Goal: Register for event/course

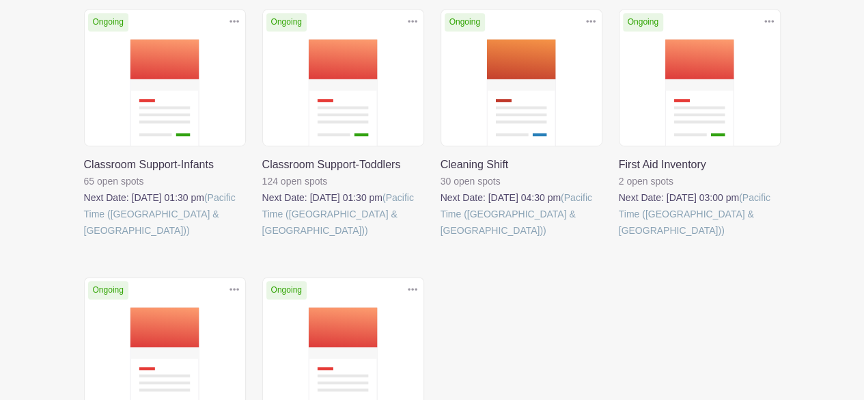
scroll to position [346, 0]
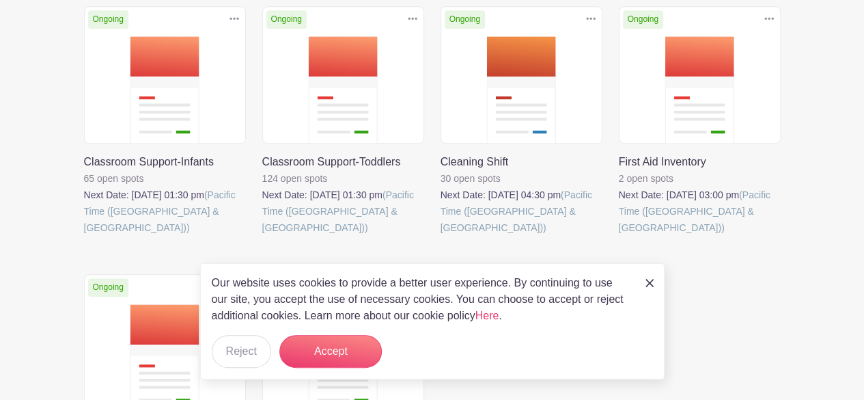
click at [84, 236] on link at bounding box center [84, 236] width 0 height 0
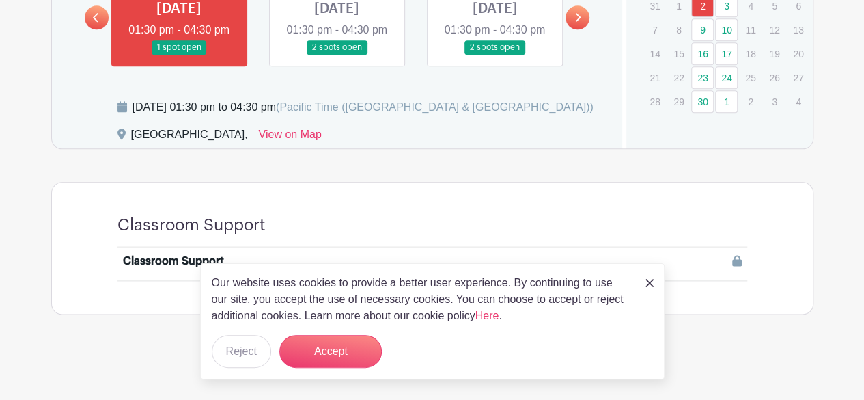
scroll to position [785, 0]
click at [646, 282] on img at bounding box center [650, 283] width 8 height 8
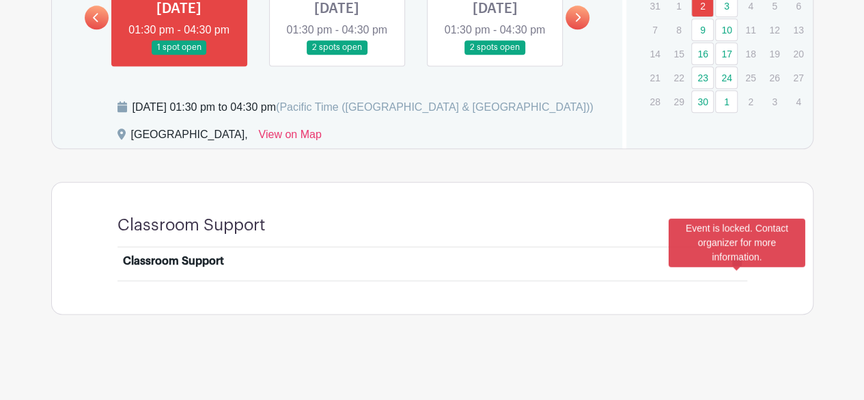
click at [737, 263] on icon at bounding box center [738, 260] width 10 height 11
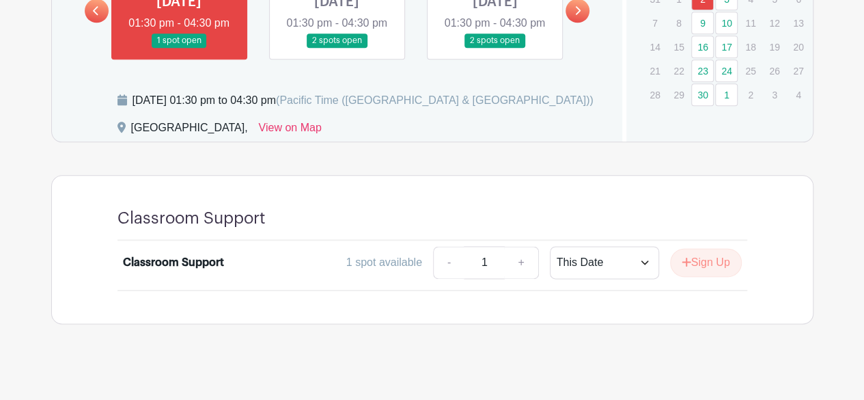
scroll to position [785, 0]
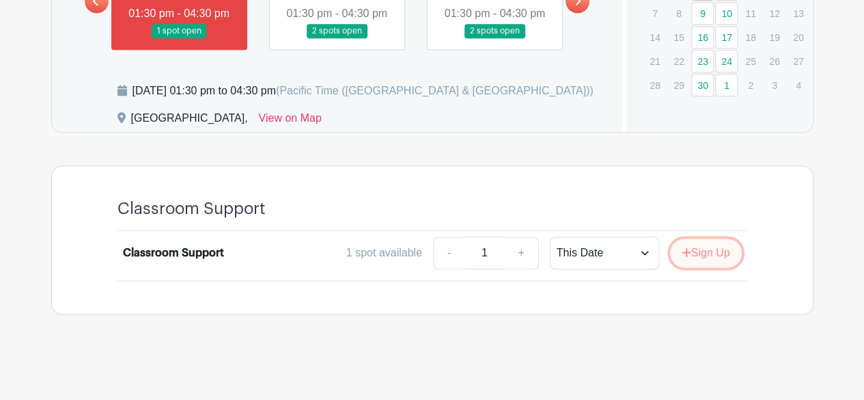
click at [717, 267] on button "Sign Up" at bounding box center [706, 252] width 72 height 29
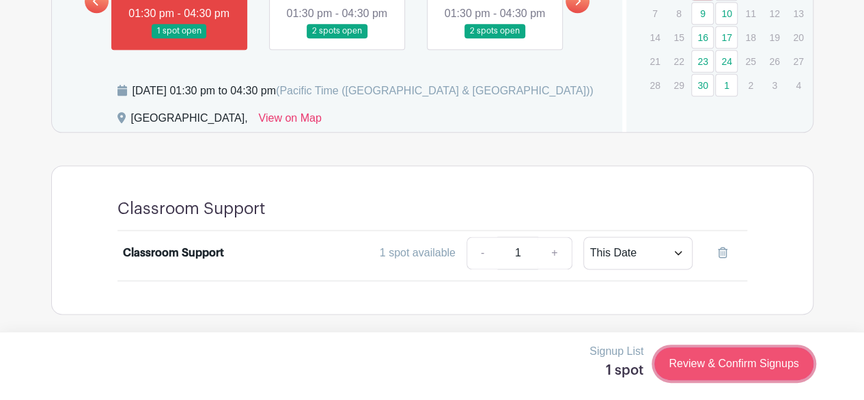
click at [735, 363] on link "Review & Confirm Signups" at bounding box center [734, 363] width 159 height 33
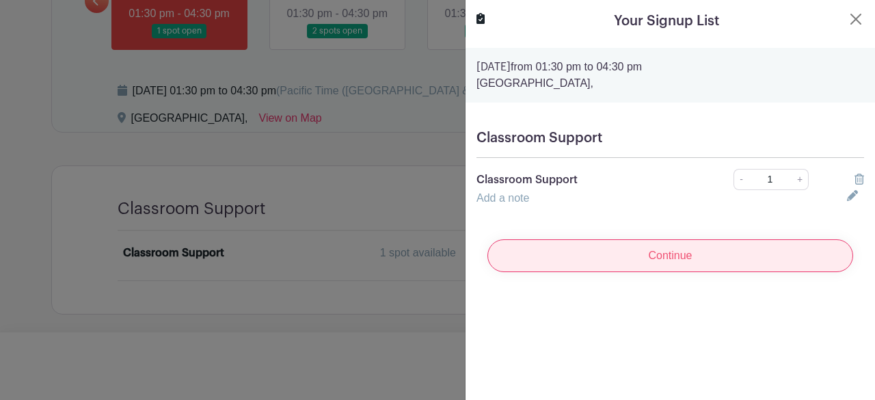
click at [685, 258] on input "Continue" at bounding box center [670, 255] width 366 height 33
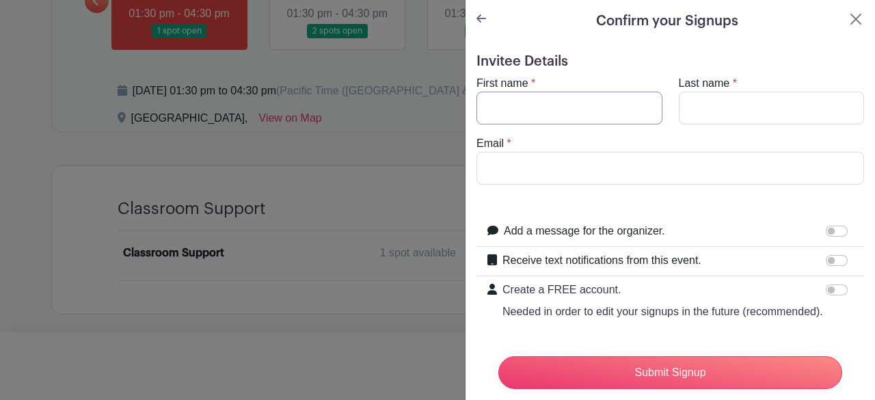
click at [556, 107] on input "First name" at bounding box center [569, 108] width 186 height 33
click at [481, 22] on icon at bounding box center [481, 18] width 10 height 11
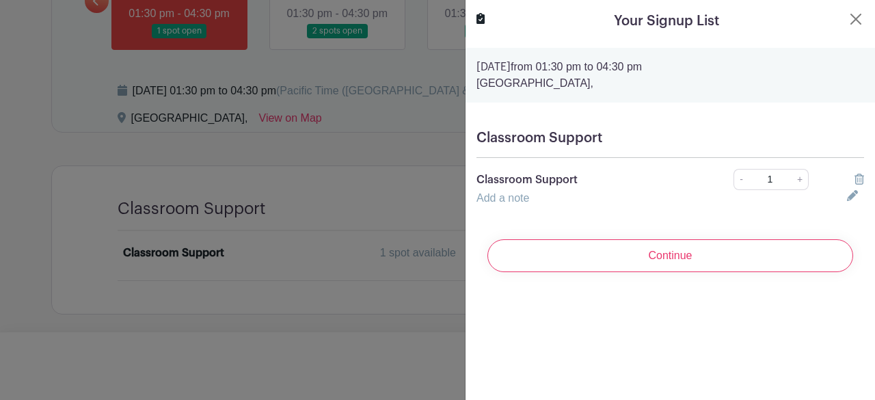
click at [481, 22] on icon at bounding box center [480, 18] width 8 height 11
click at [849, 18] on button "Close" at bounding box center [855, 19] width 16 height 16
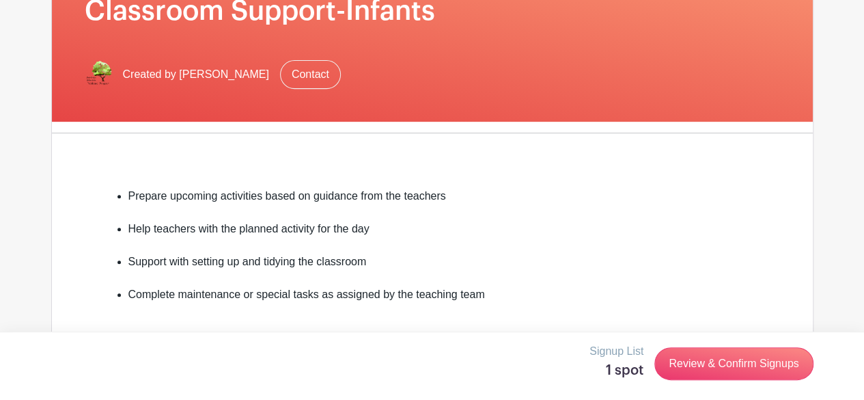
scroll to position [0, 0]
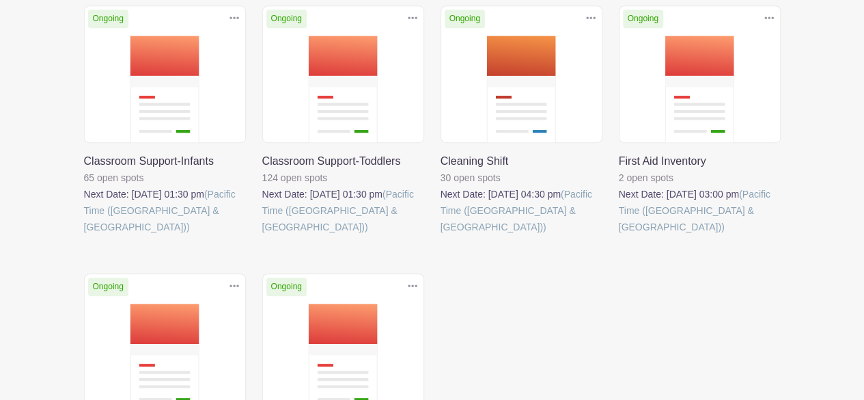
scroll to position [348, 0]
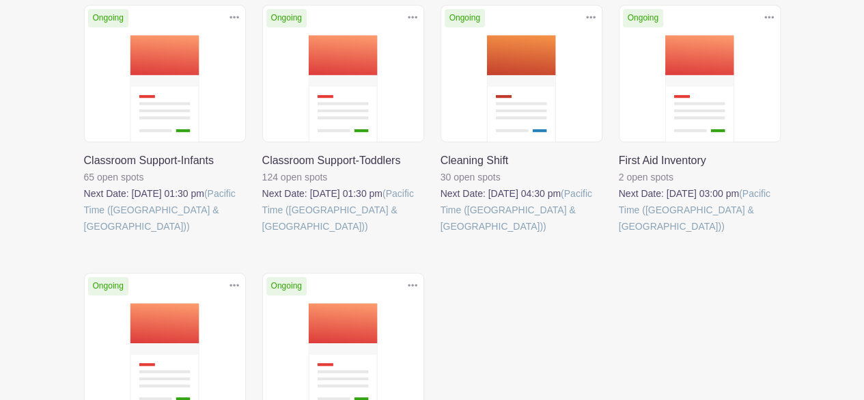
click at [262, 234] on link at bounding box center [262, 234] width 0 height 0
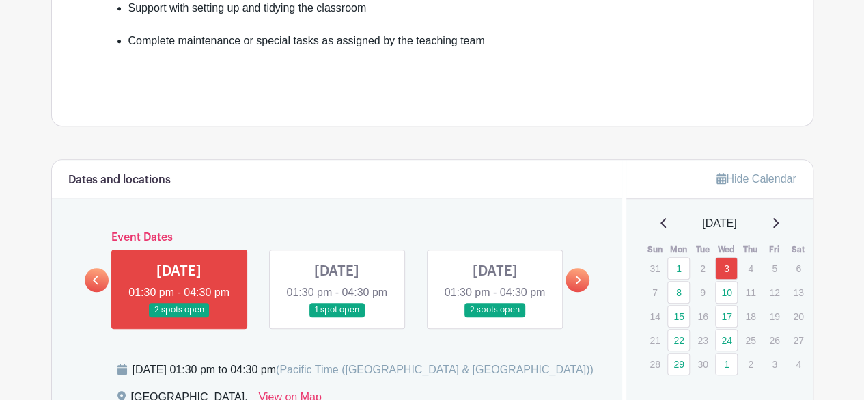
scroll to position [492, 0]
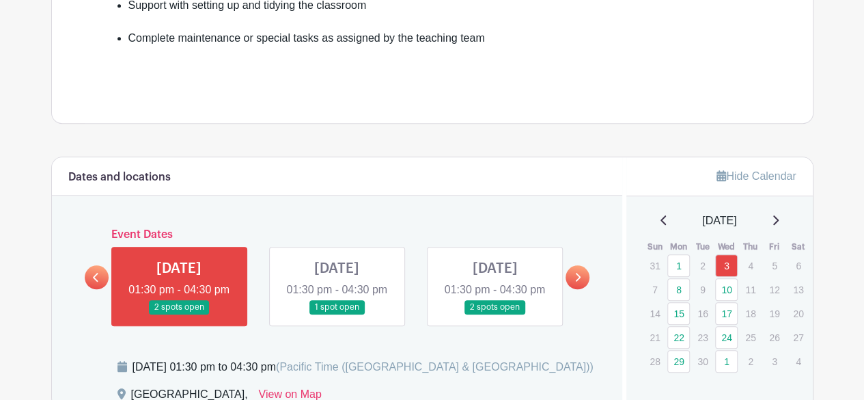
click at [337, 314] on link at bounding box center [337, 314] width 0 height 0
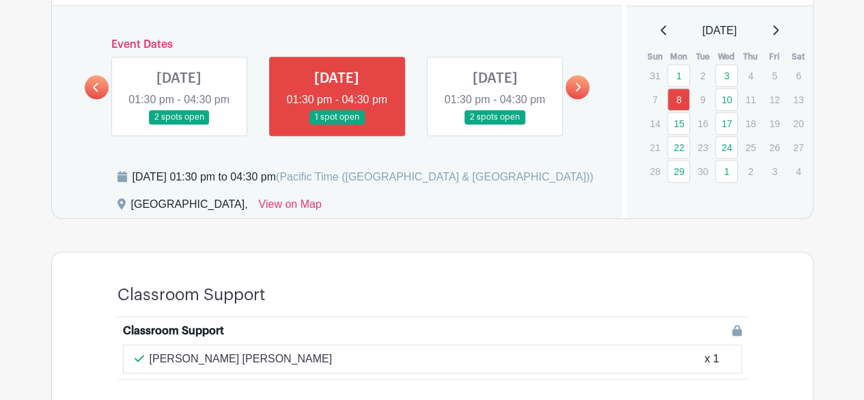
scroll to position [681, 0]
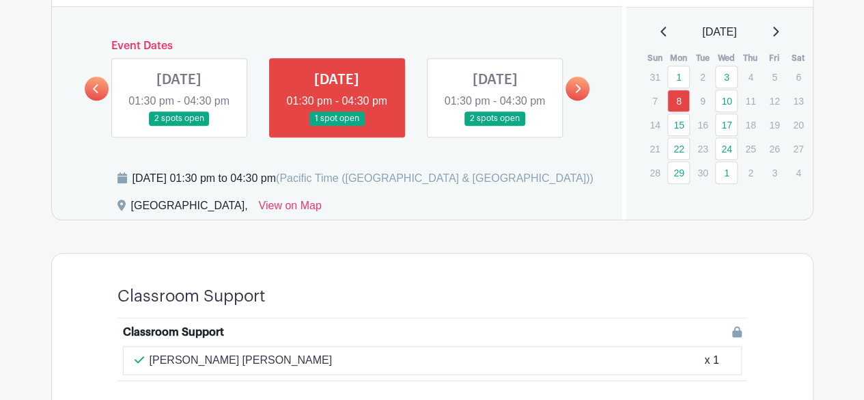
click at [587, 95] on link at bounding box center [578, 89] width 24 height 24
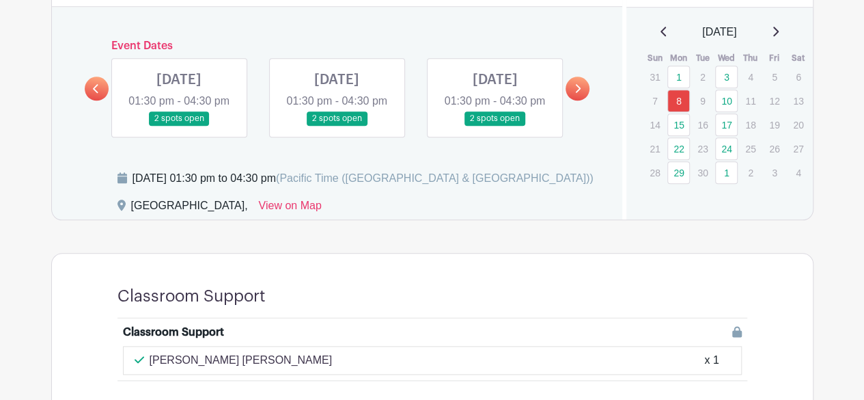
click at [495, 126] on link at bounding box center [495, 126] width 0 height 0
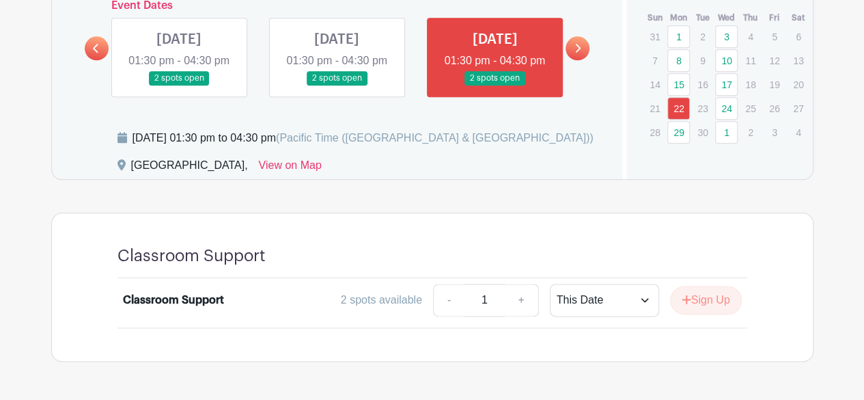
scroll to position [720, 0]
click at [179, 86] on link at bounding box center [179, 86] width 0 height 0
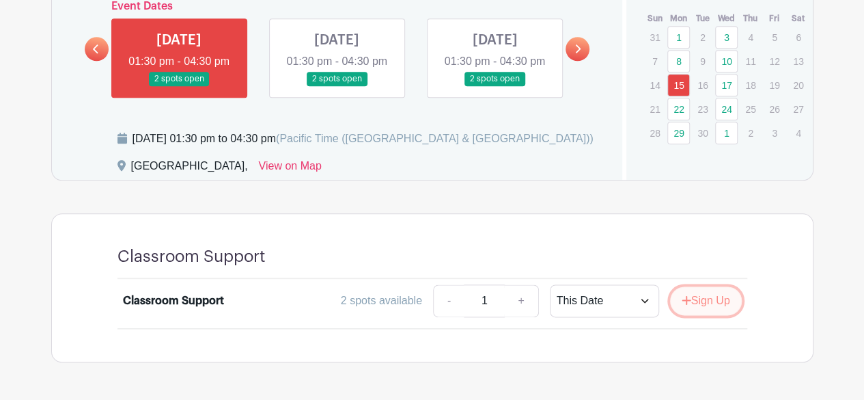
click at [705, 315] on button "Sign Up" at bounding box center [706, 300] width 72 height 29
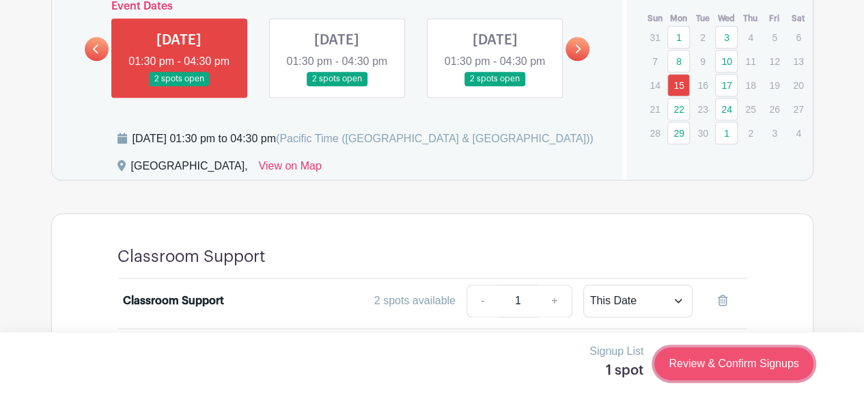
click at [718, 361] on link "Review & Confirm Signups" at bounding box center [734, 363] width 159 height 33
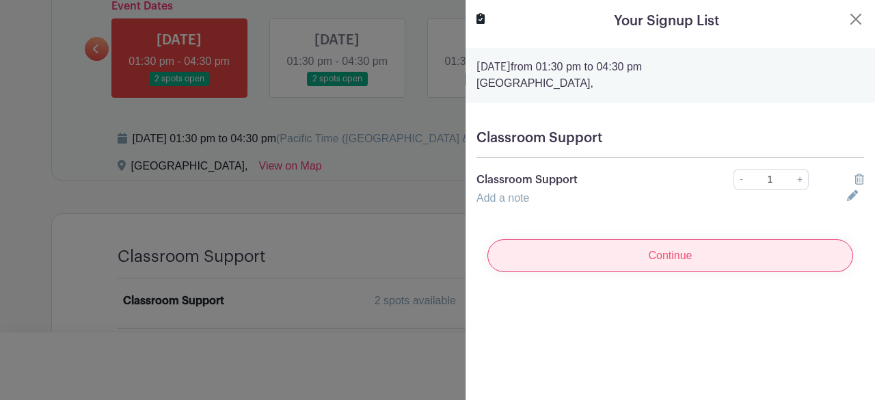
click at [656, 266] on input "Continue" at bounding box center [670, 255] width 366 height 33
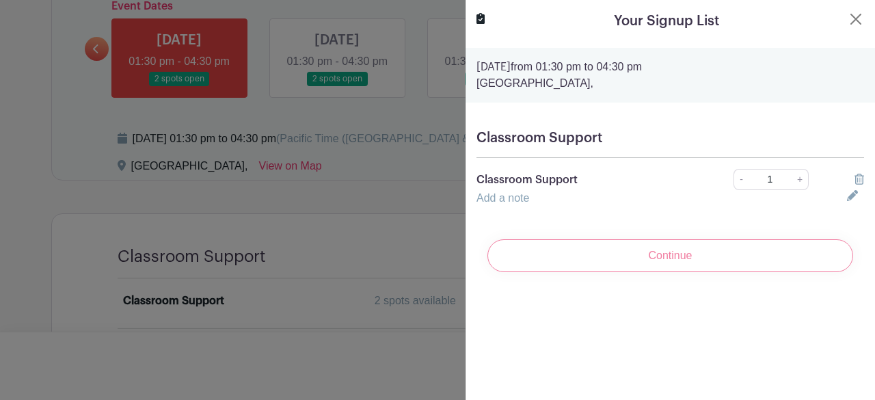
click at [656, 266] on div "Continue" at bounding box center [669, 255] width 387 height 55
click at [847, 20] on button "Close" at bounding box center [855, 19] width 16 height 16
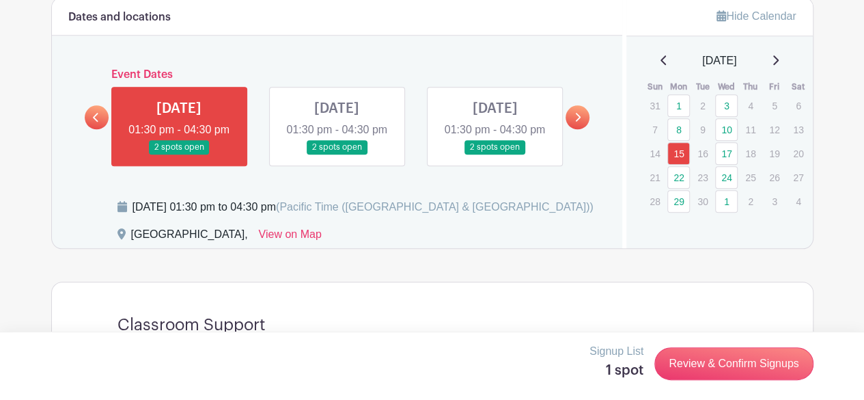
scroll to position [650, 0]
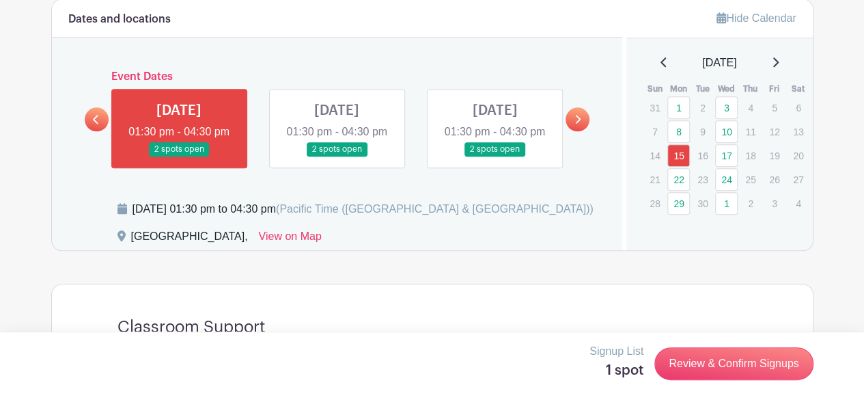
click at [101, 130] on link at bounding box center [97, 119] width 24 height 24
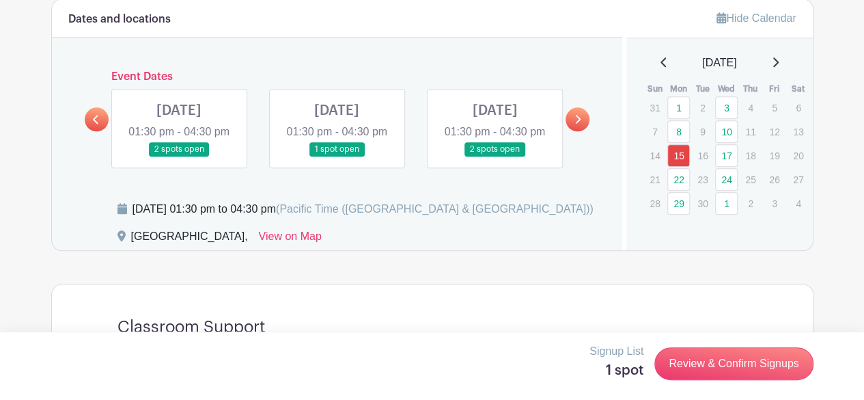
click at [337, 156] on link at bounding box center [337, 156] width 0 height 0
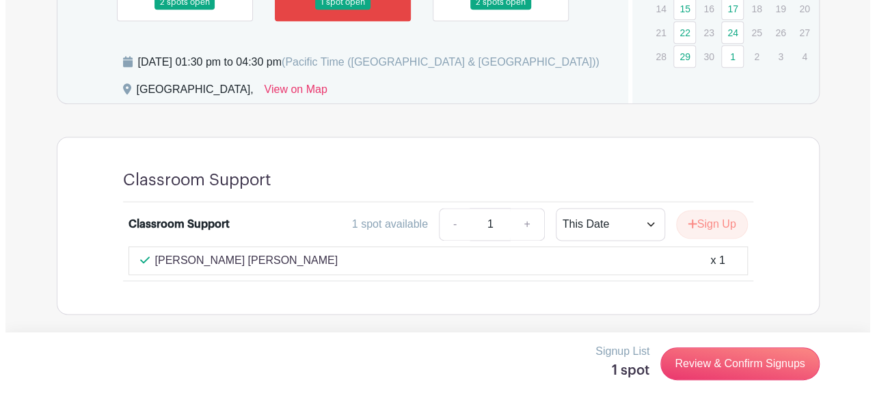
scroll to position [813, 0]
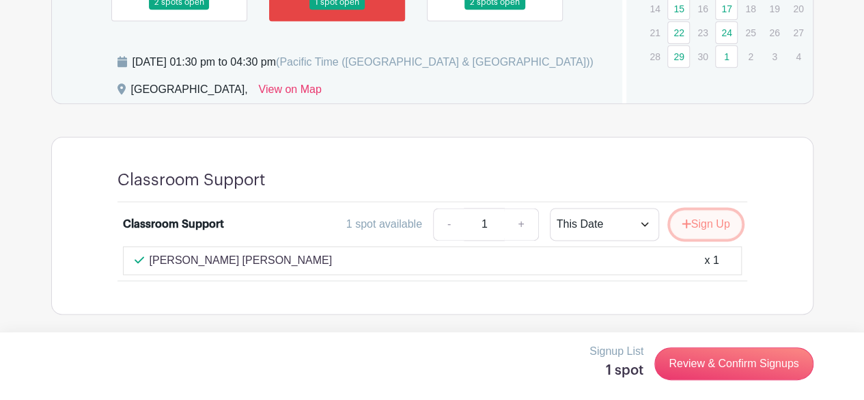
click at [711, 225] on button "Sign Up" at bounding box center [706, 224] width 72 height 29
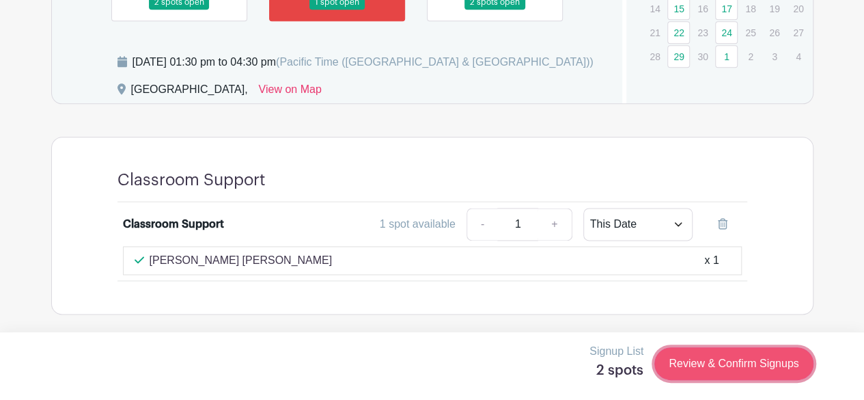
click at [739, 370] on link "Review & Confirm Signups" at bounding box center [734, 363] width 159 height 33
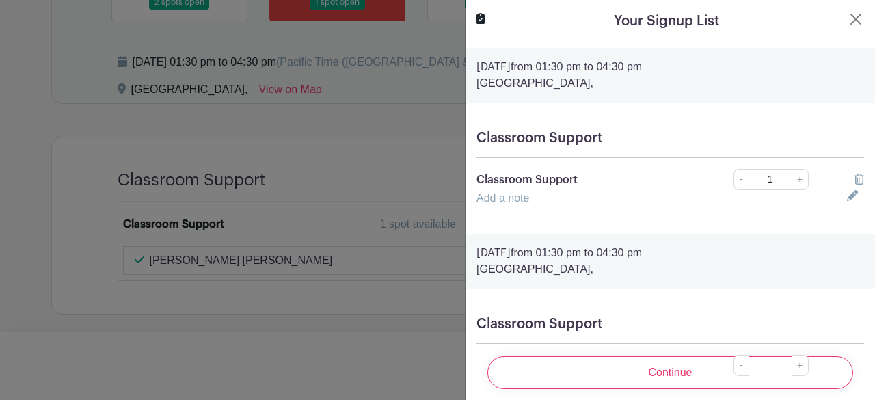
click at [854, 180] on icon at bounding box center [859, 179] width 10 height 11
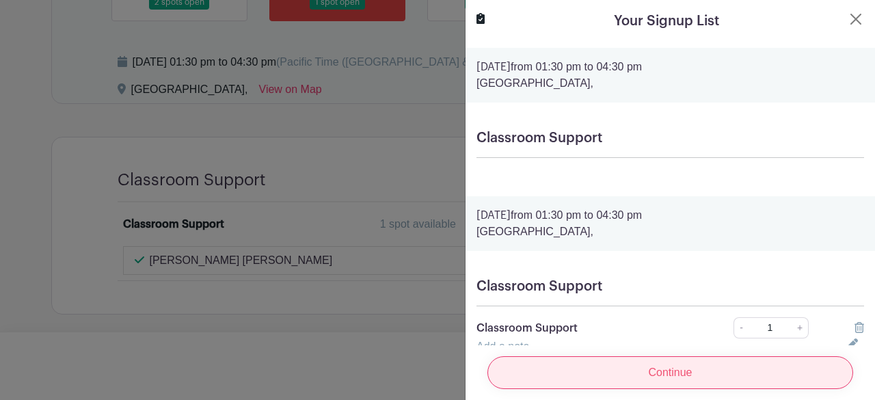
click at [763, 365] on input "Continue" at bounding box center [670, 372] width 366 height 33
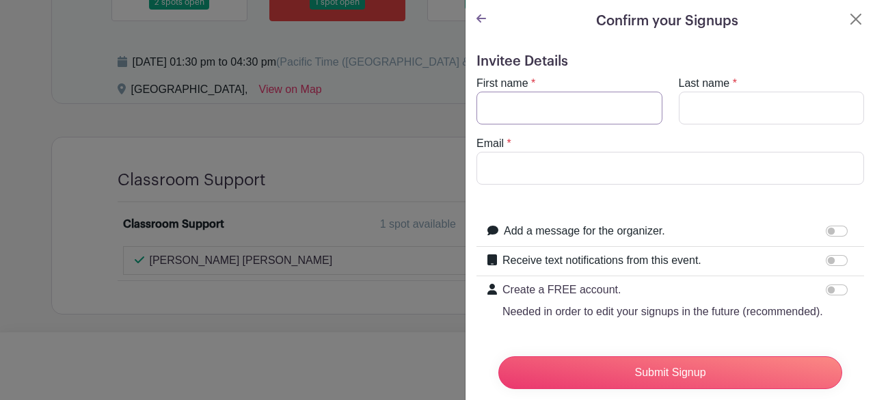
click at [596, 107] on input "First name" at bounding box center [569, 108] width 186 height 33
type input "Test"
click at [695, 113] on input "Last name" at bounding box center [772, 108] width 186 height 33
type input "Test"
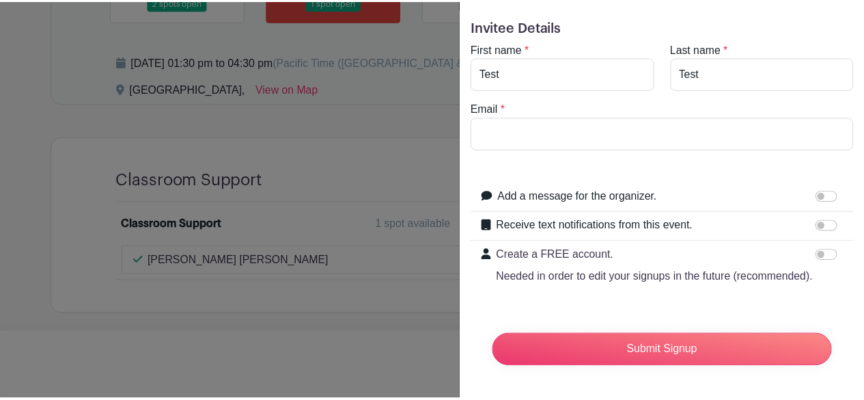
scroll to position [0, 0]
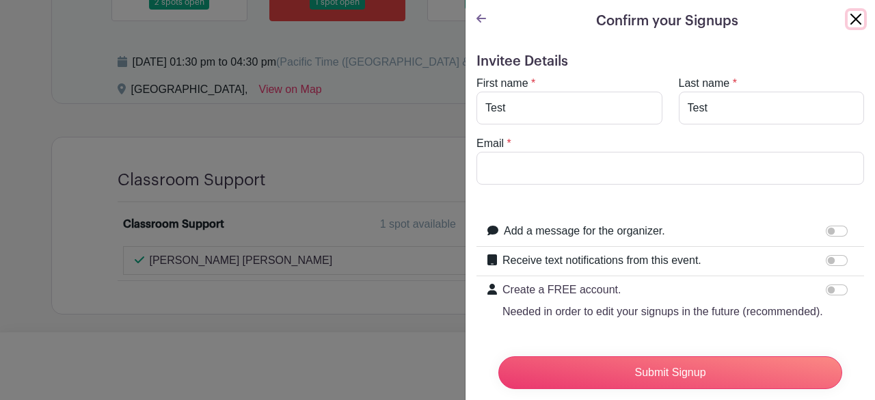
click at [847, 25] on button "Close" at bounding box center [855, 19] width 16 height 16
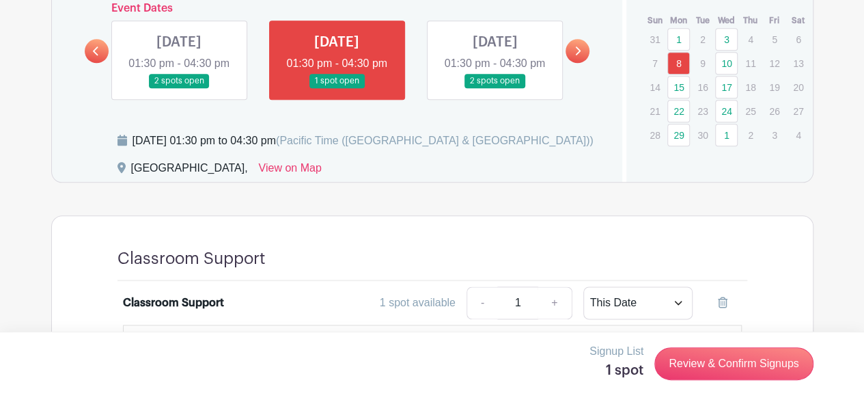
scroll to position [720, 0]
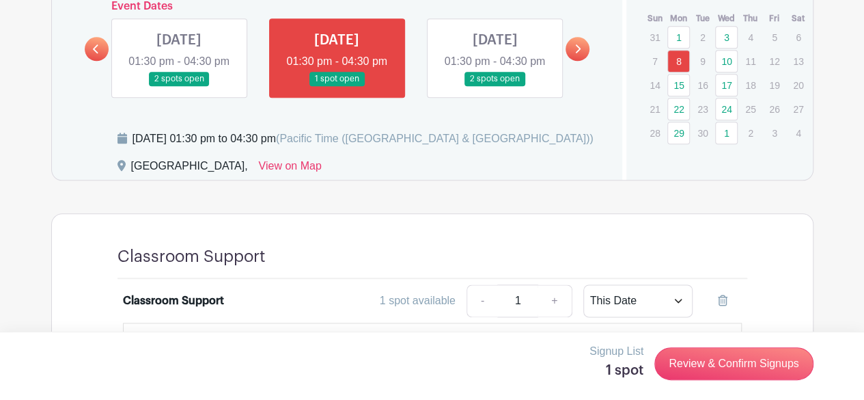
click at [573, 61] on link at bounding box center [578, 49] width 24 height 24
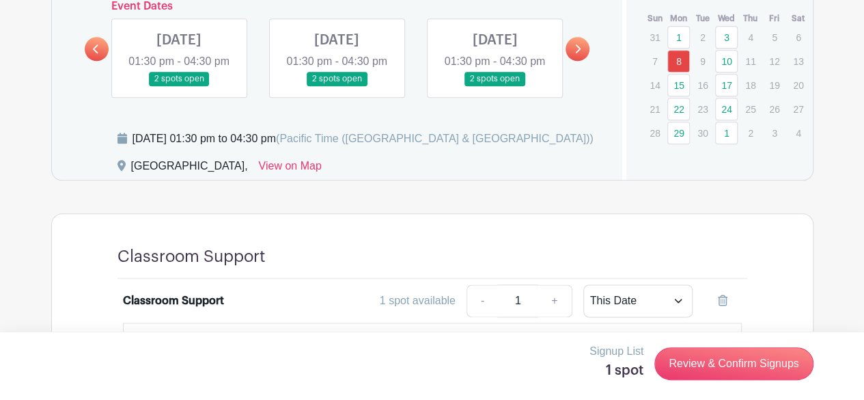
click at [495, 86] on link at bounding box center [495, 86] width 0 height 0
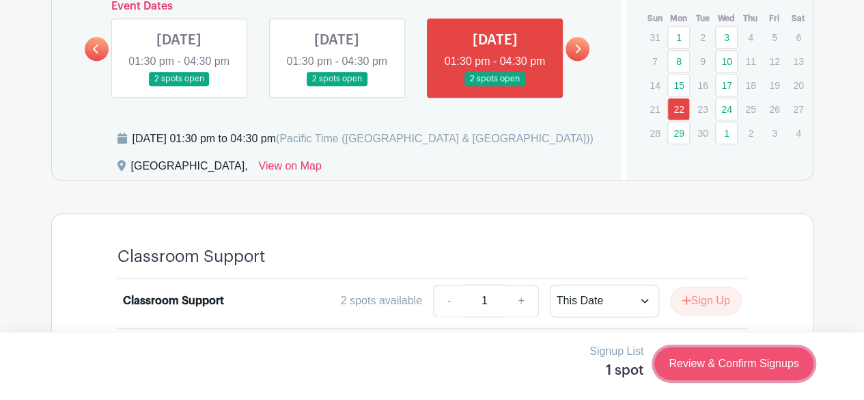
click at [709, 361] on link "Review & Confirm Signups" at bounding box center [734, 363] width 159 height 33
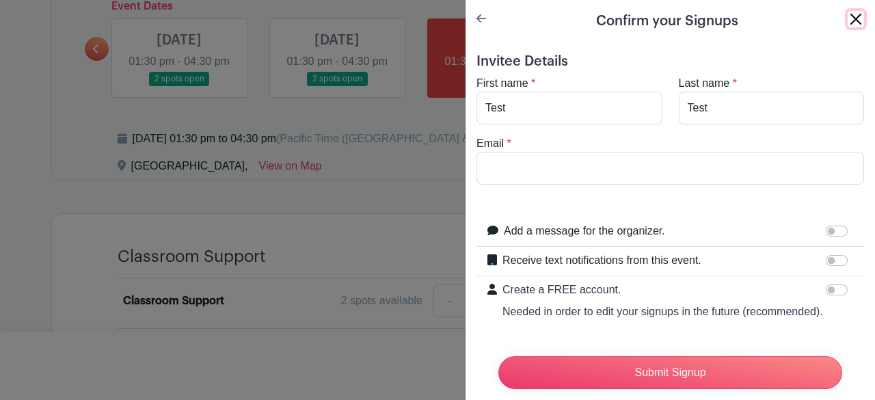
click at [847, 21] on button "Close" at bounding box center [855, 19] width 16 height 16
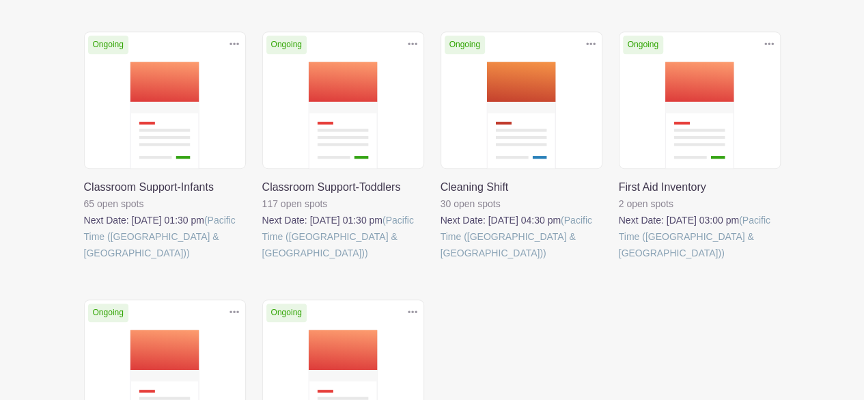
scroll to position [370, 0]
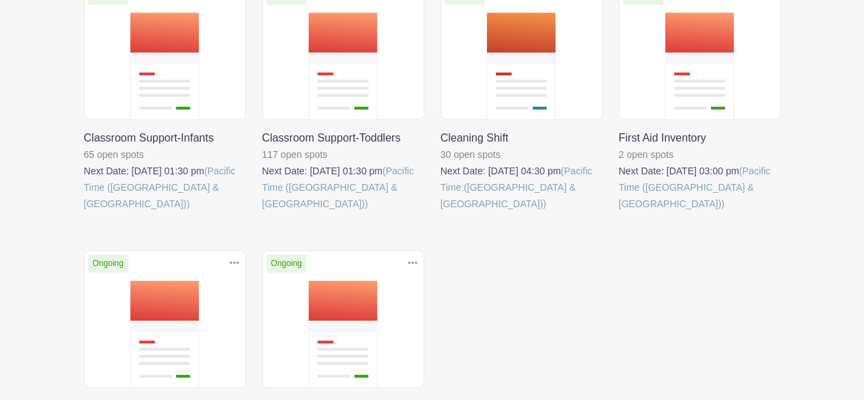
click at [441, 212] on link at bounding box center [441, 212] width 0 height 0
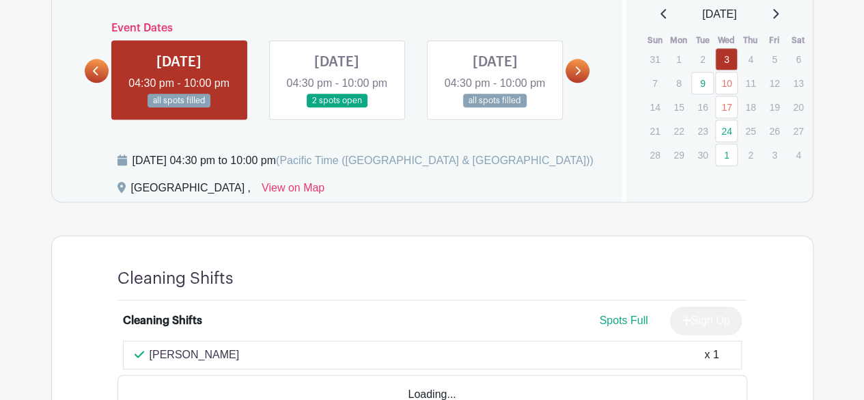
scroll to position [791, 0]
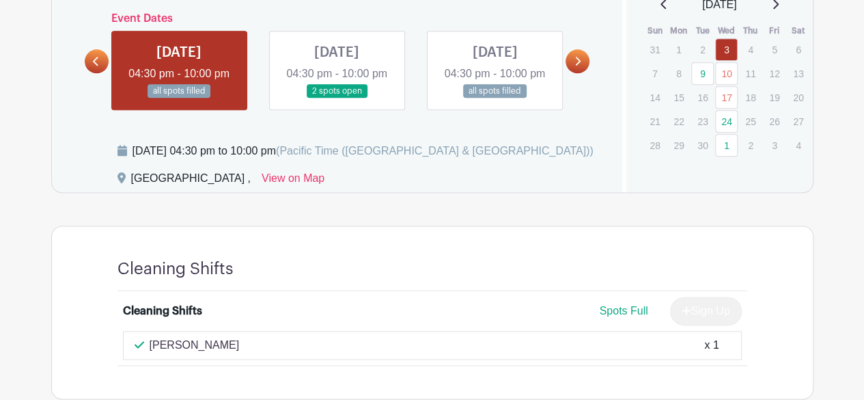
click at [579, 66] on icon at bounding box center [578, 61] width 5 height 9
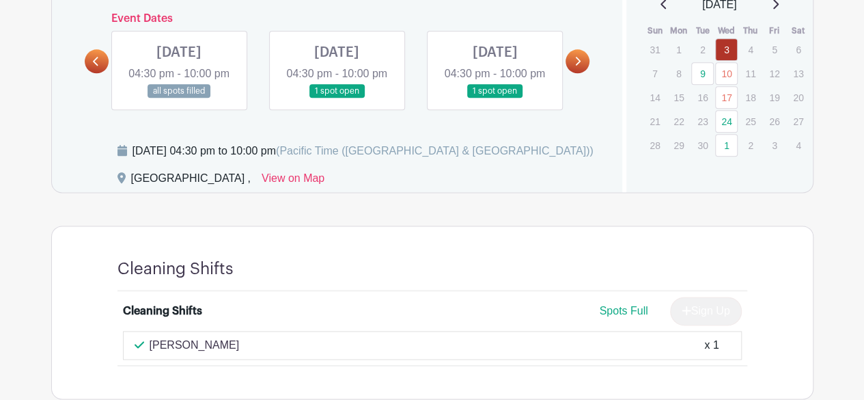
click at [337, 98] on link at bounding box center [337, 98] width 0 height 0
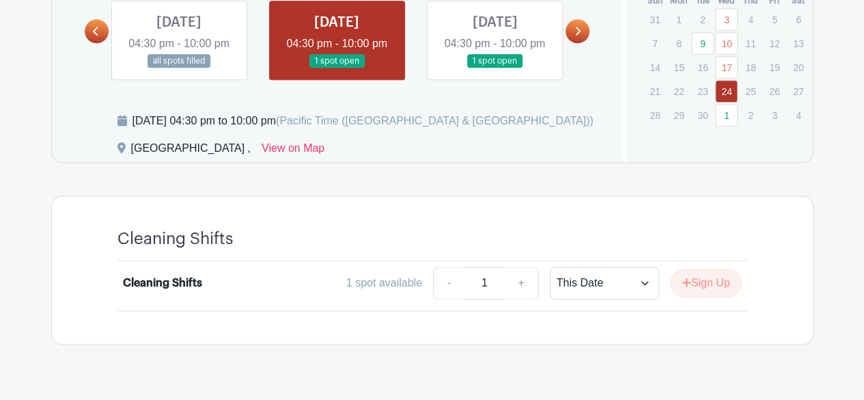
scroll to position [868, 0]
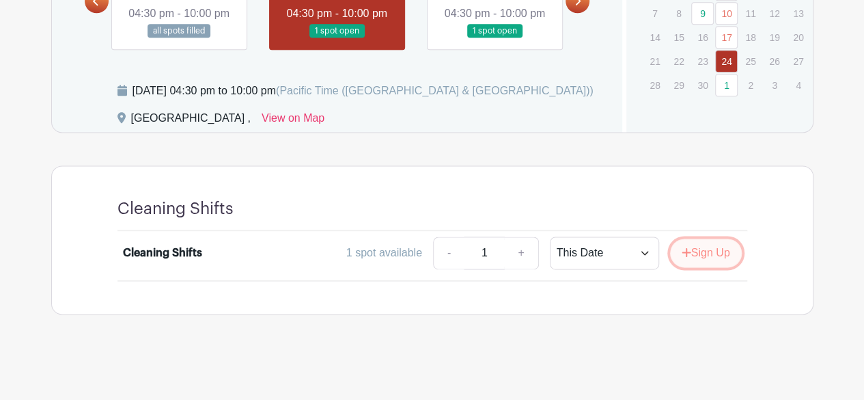
click at [702, 254] on button "Sign Up" at bounding box center [706, 252] width 72 height 29
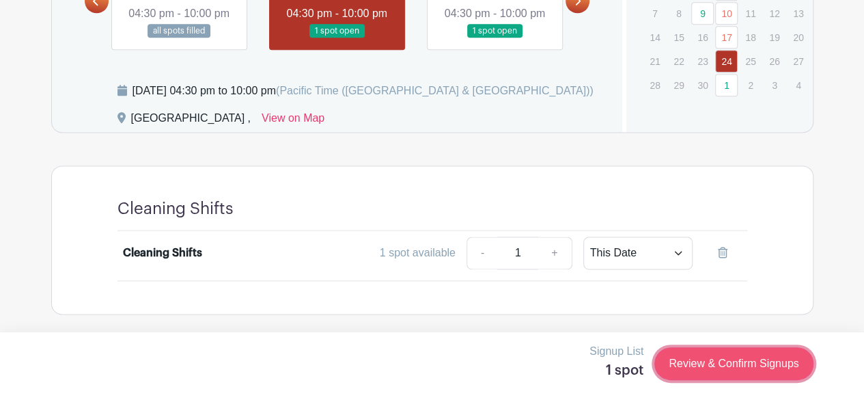
click at [728, 374] on link "Review & Confirm Signups" at bounding box center [734, 363] width 159 height 33
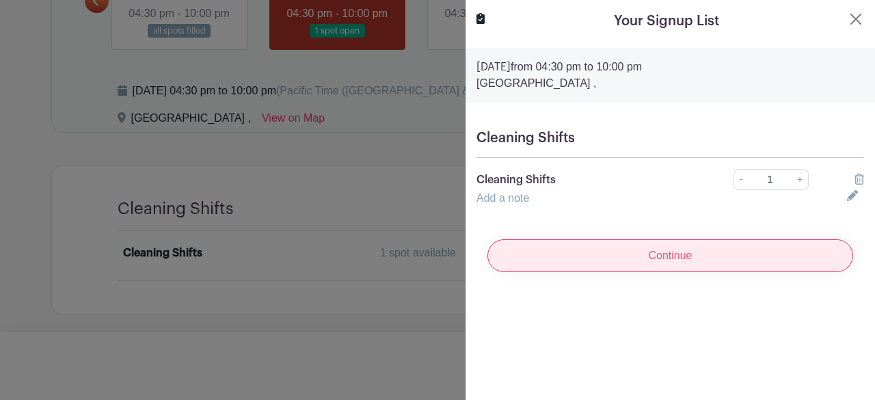
click at [680, 245] on input "Continue" at bounding box center [670, 255] width 366 height 33
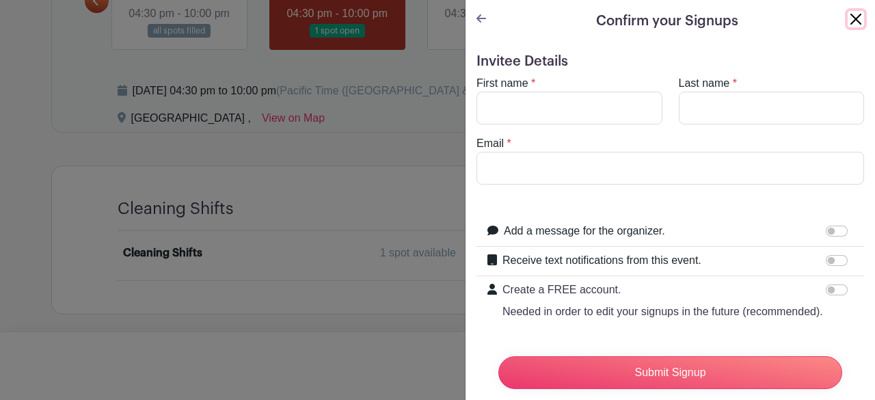
click at [847, 17] on button "Close" at bounding box center [855, 19] width 16 height 16
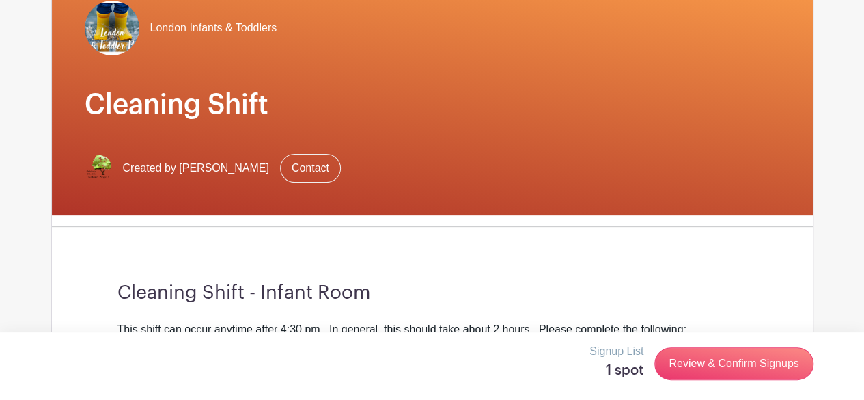
scroll to position [0, 0]
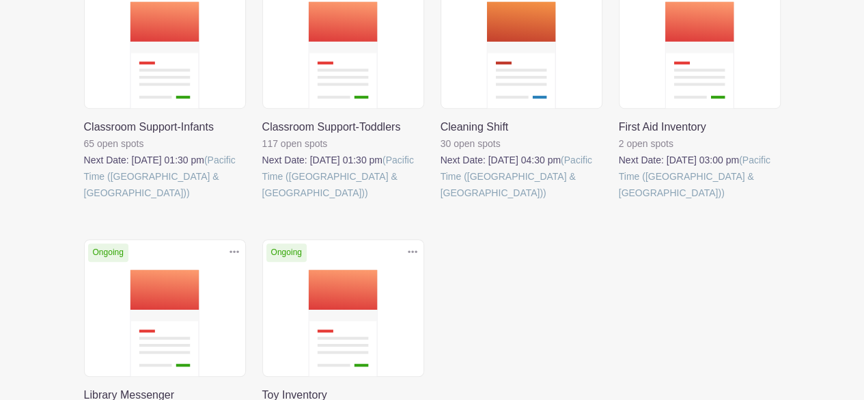
scroll to position [370, 0]
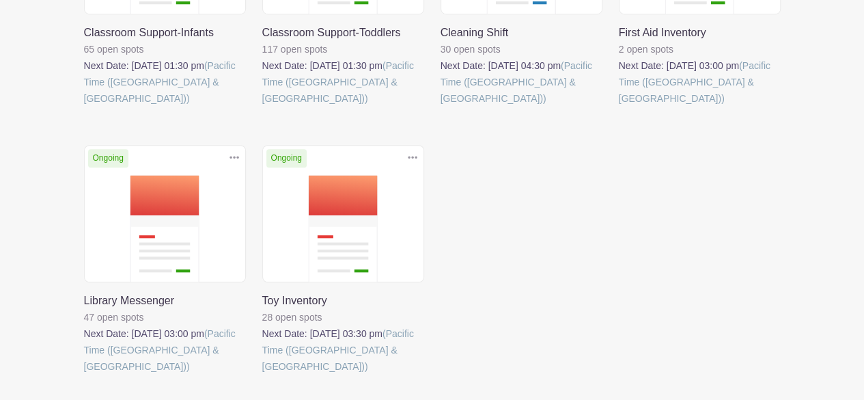
click at [84, 374] on link at bounding box center [84, 374] width 0 height 0
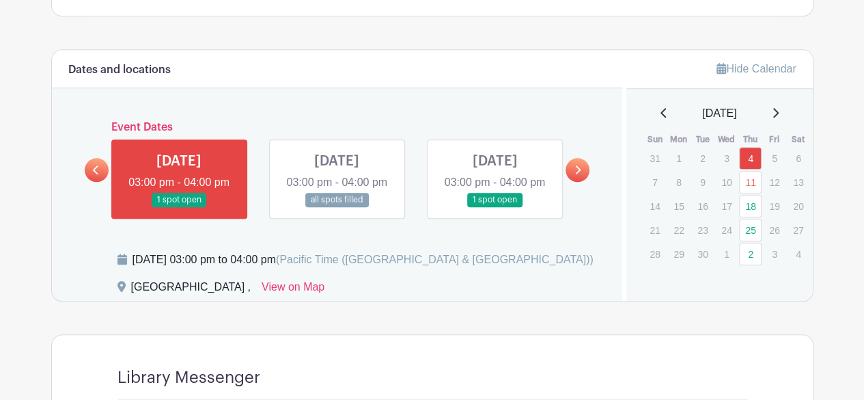
scroll to position [647, 0]
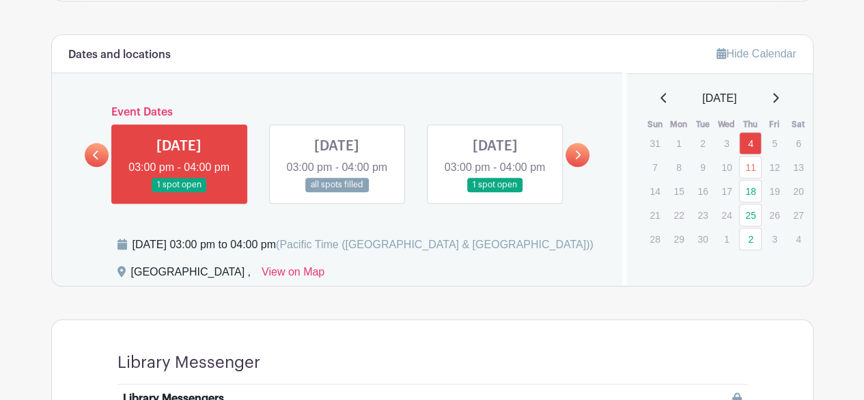
click at [495, 192] on link at bounding box center [495, 192] width 0 height 0
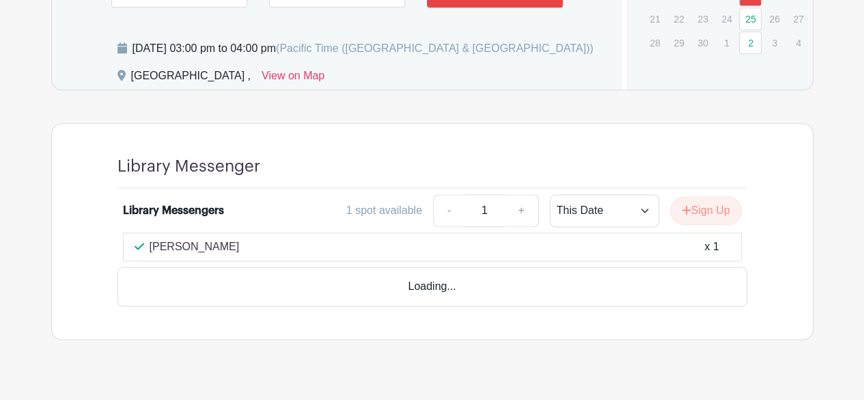
scroll to position [846, 0]
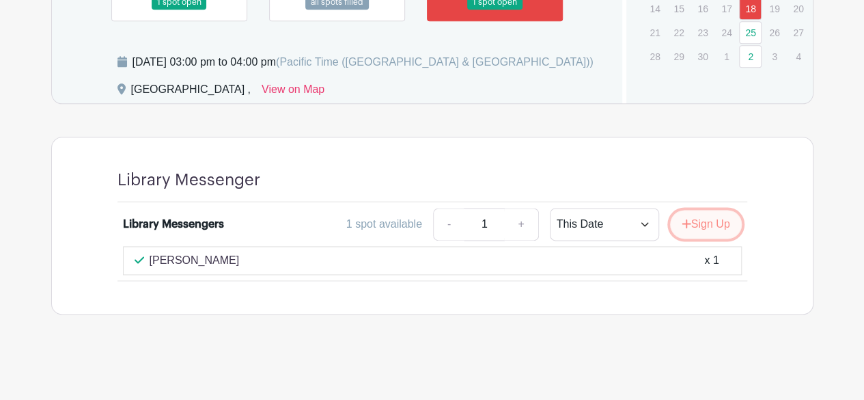
click at [685, 222] on icon "submit" at bounding box center [687, 223] width 10 height 11
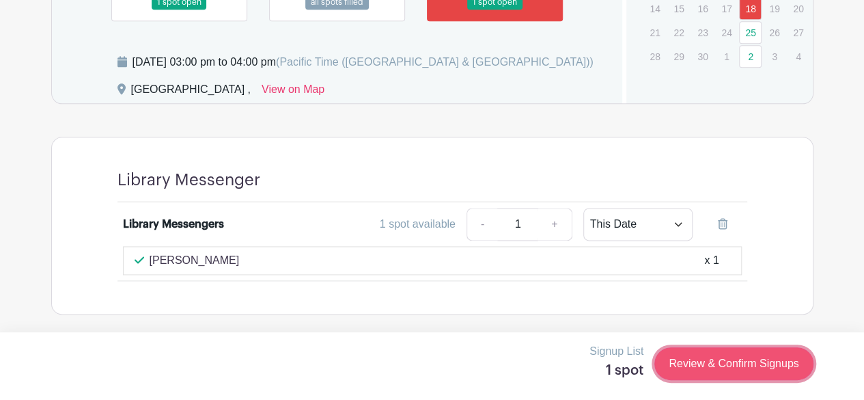
click at [690, 370] on link "Review & Confirm Signups" at bounding box center [734, 363] width 159 height 33
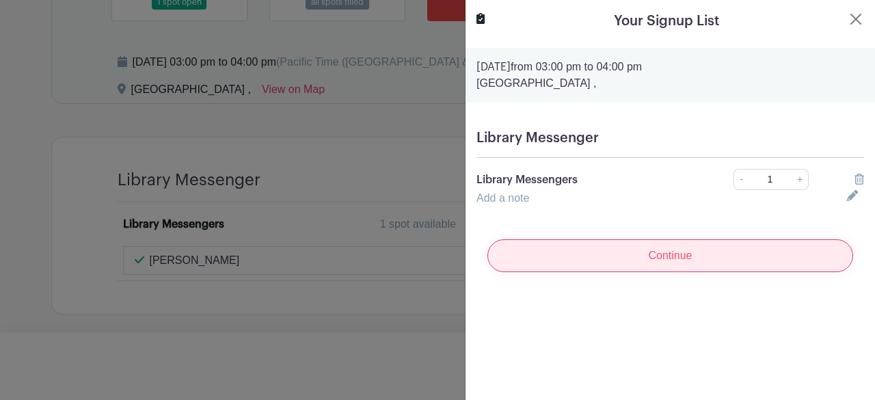
click at [677, 263] on input "Continue" at bounding box center [670, 255] width 366 height 33
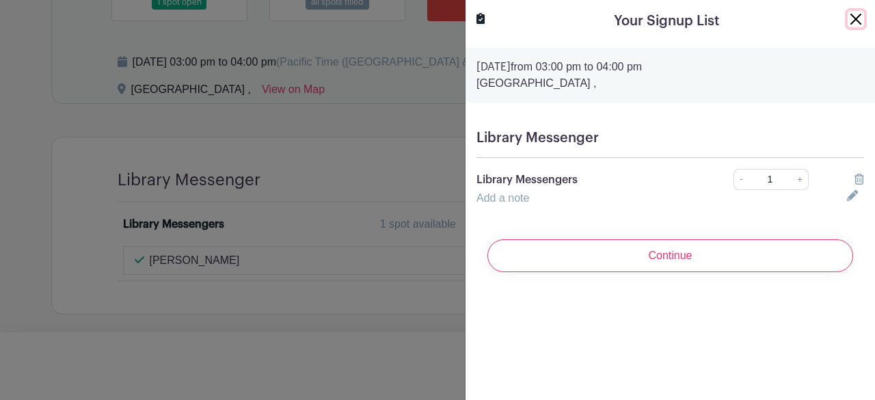
click at [847, 18] on button "Close" at bounding box center [855, 19] width 16 height 16
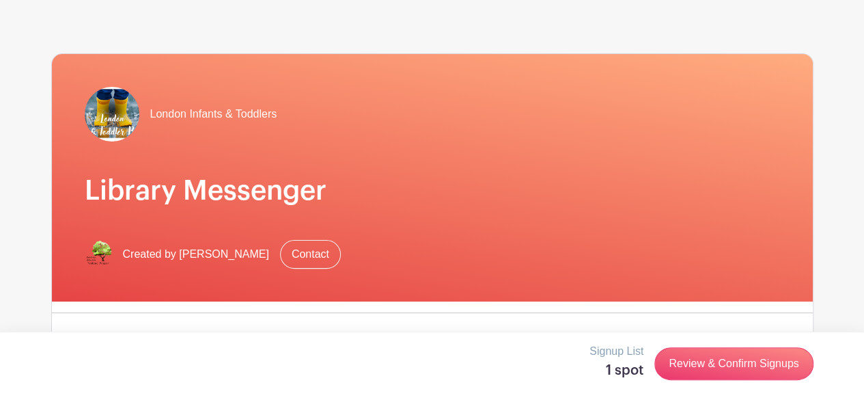
scroll to position [0, 0]
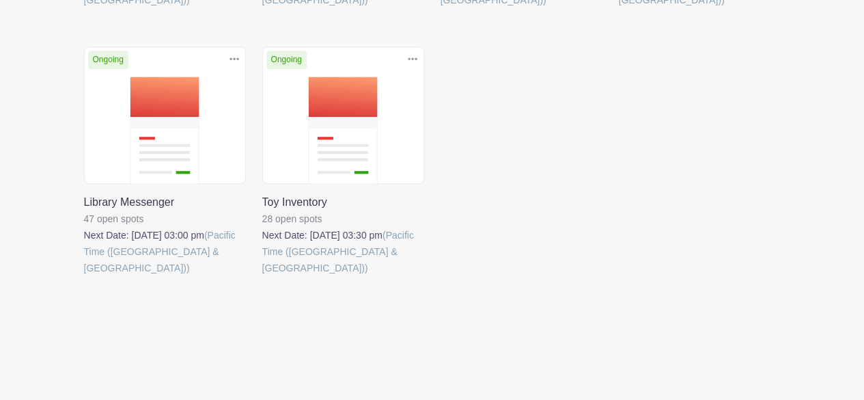
scroll to position [476, 0]
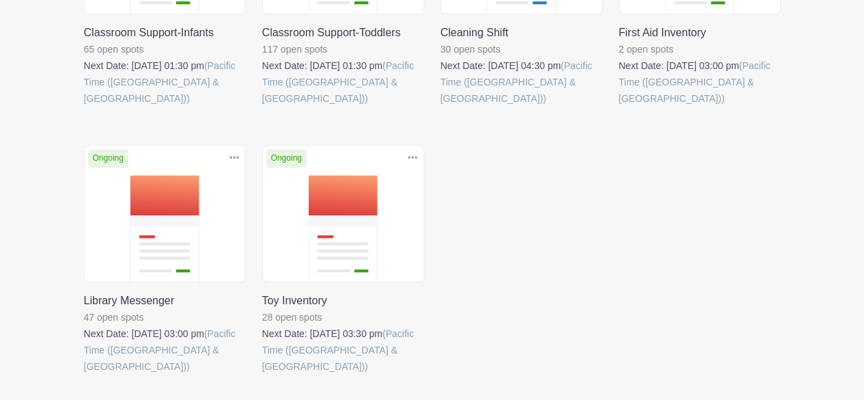
click at [262, 374] on link at bounding box center [262, 374] width 0 height 0
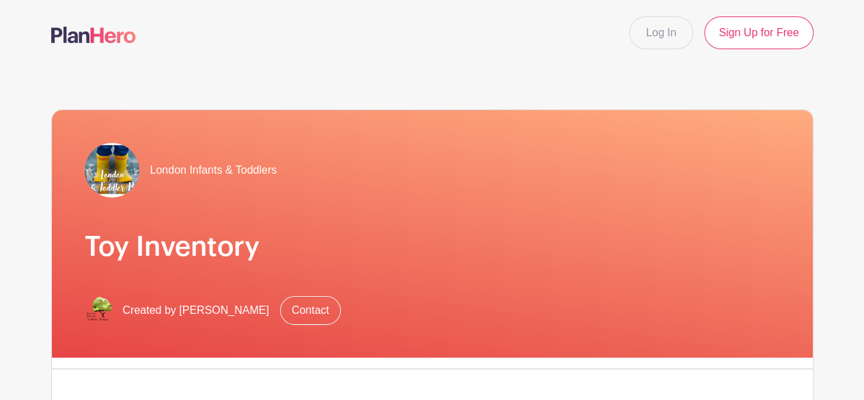
scroll to position [176, 0]
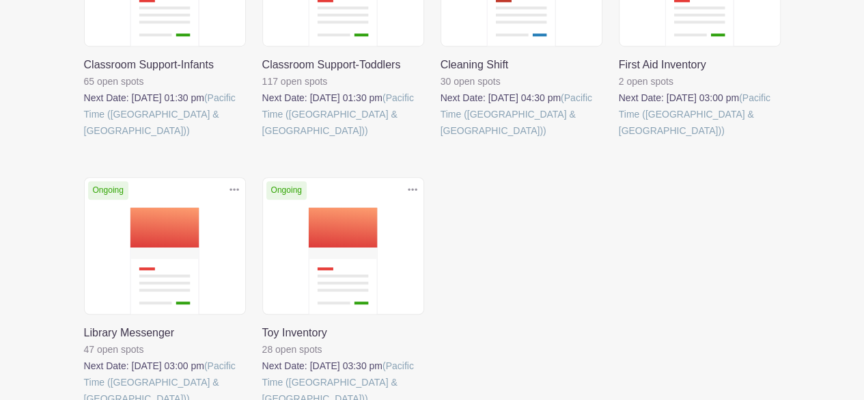
scroll to position [476, 0]
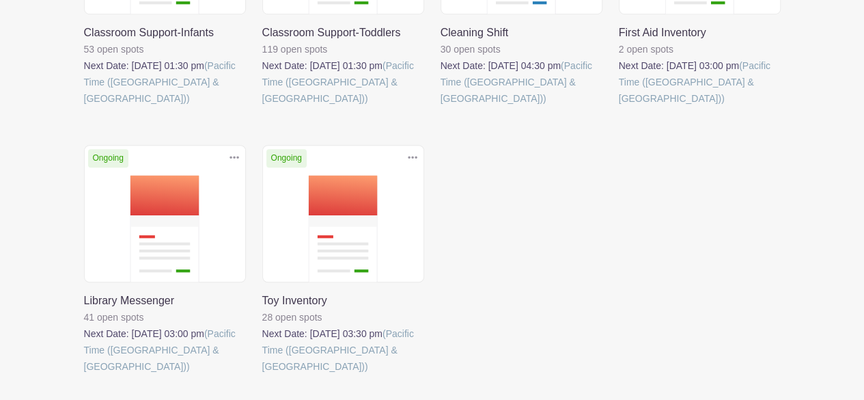
click at [441, 107] on link at bounding box center [441, 107] width 0 height 0
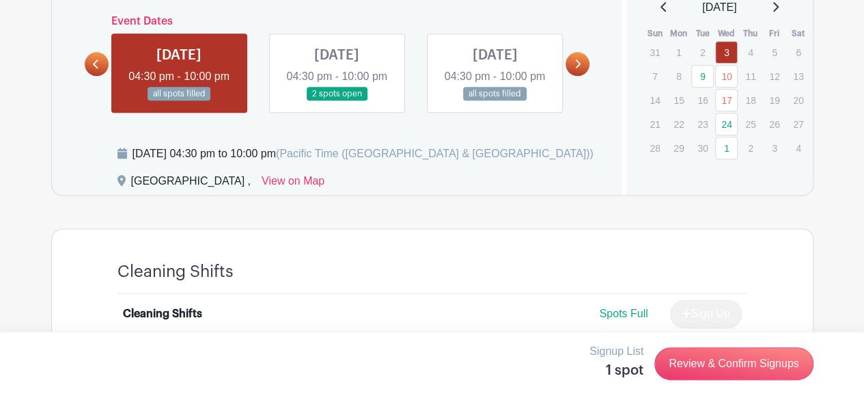
scroll to position [786, 0]
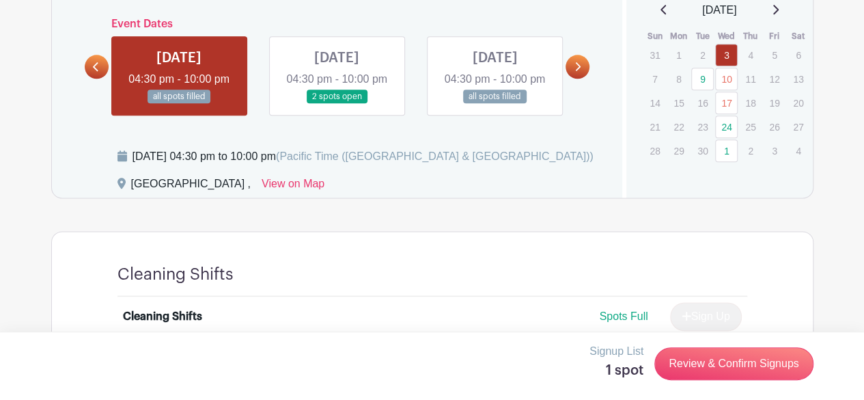
click at [584, 74] on link at bounding box center [578, 67] width 24 height 24
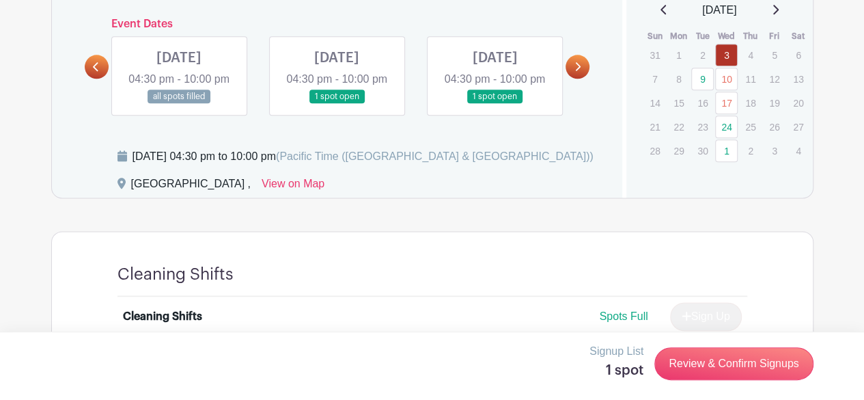
click at [584, 74] on link at bounding box center [578, 67] width 24 height 24
click at [495, 104] on link at bounding box center [495, 104] width 0 height 0
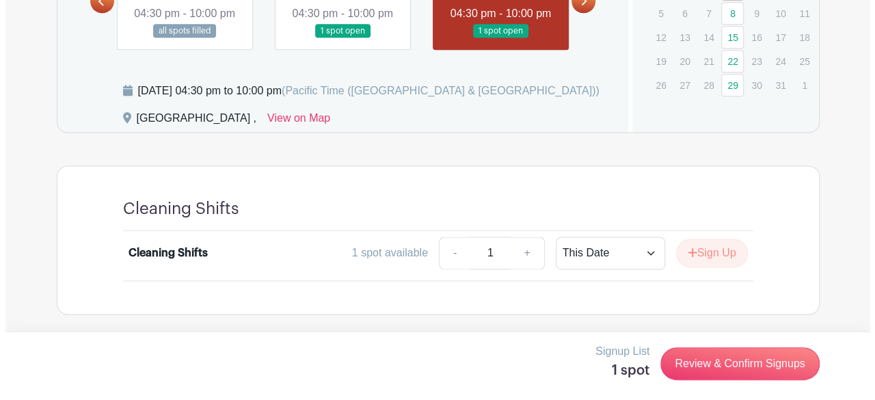
scroll to position [868, 0]
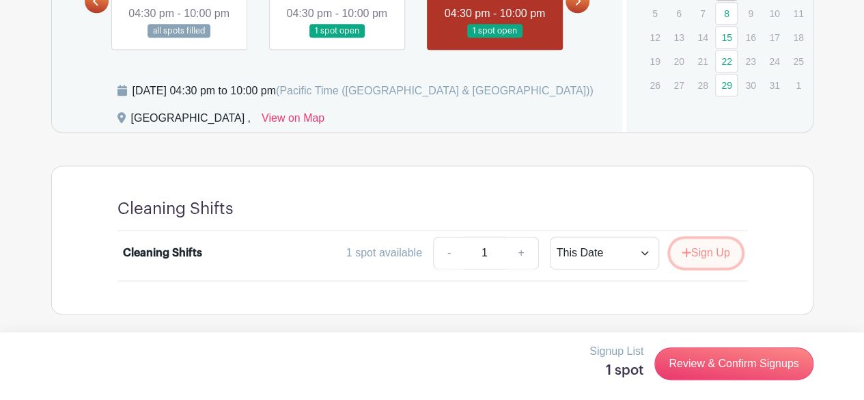
click at [713, 241] on button "Sign Up" at bounding box center [706, 252] width 72 height 29
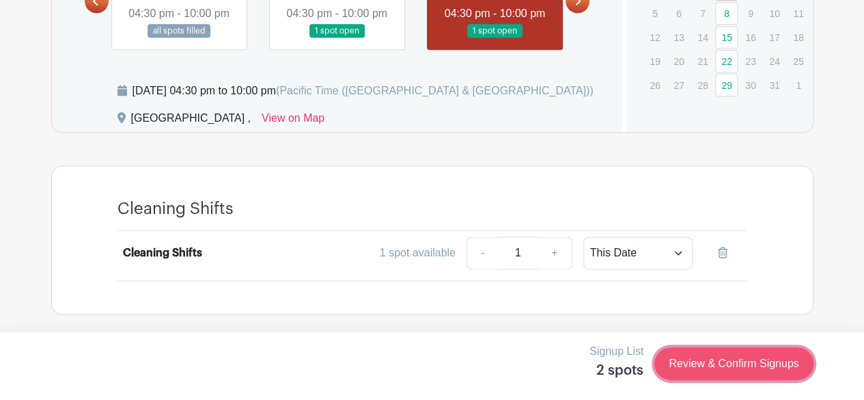
click at [701, 355] on link "Review & Confirm Signups" at bounding box center [734, 363] width 159 height 33
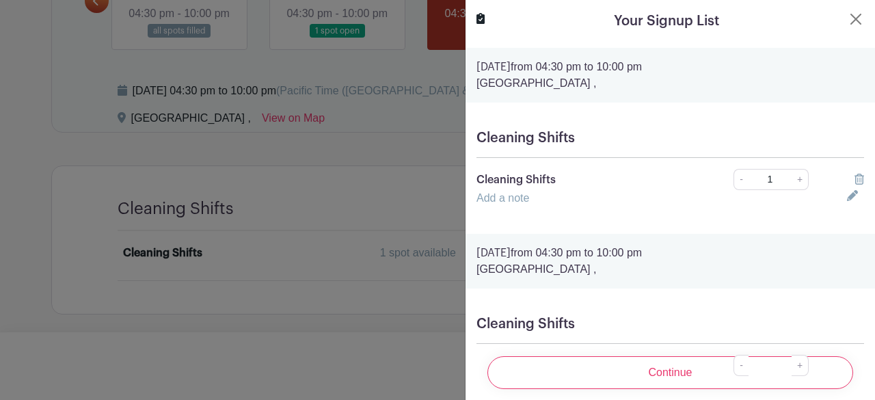
scroll to position [90, 0]
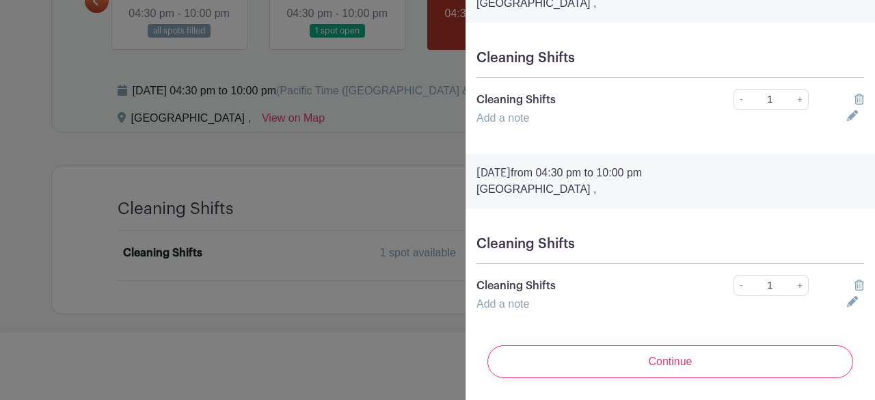
click at [854, 279] on icon at bounding box center [859, 284] width 10 height 11
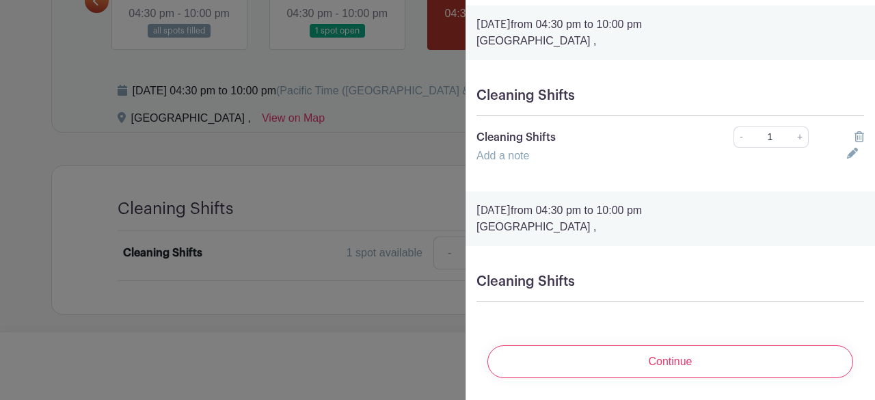
scroll to position [52, 0]
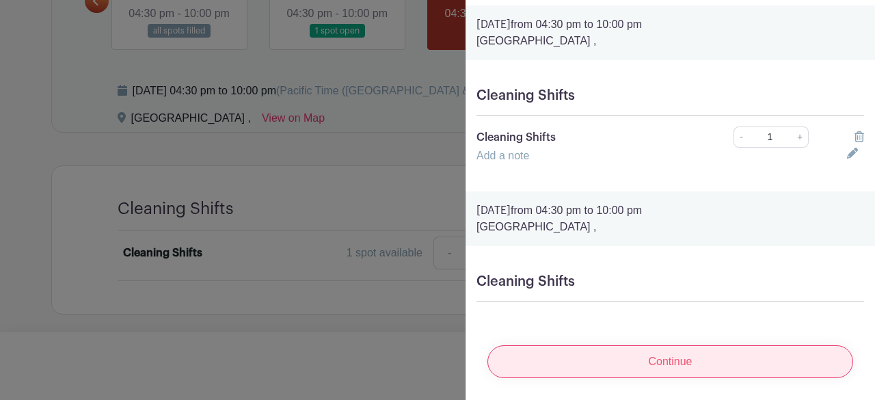
click at [722, 365] on input "Continue" at bounding box center [670, 361] width 366 height 33
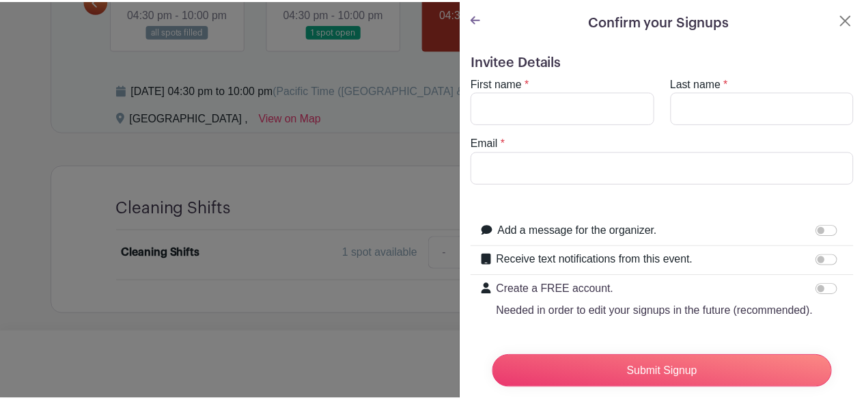
scroll to position [0, 0]
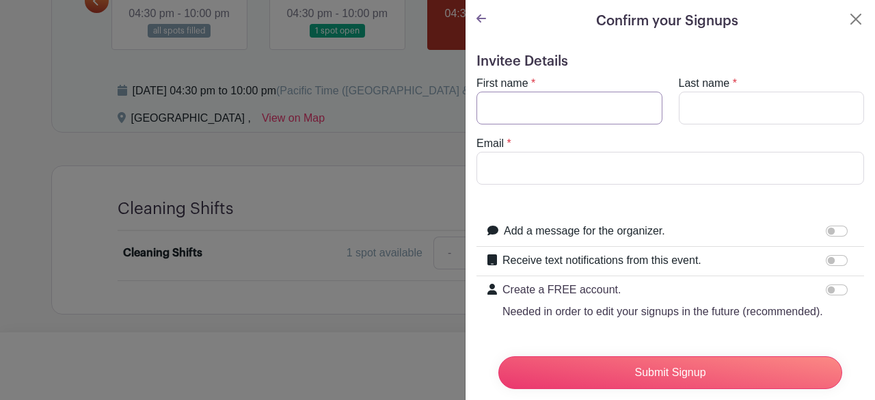
click at [517, 103] on input "First name" at bounding box center [569, 108] width 186 height 33
type input "Test"
click at [847, 18] on button "Close" at bounding box center [855, 19] width 16 height 16
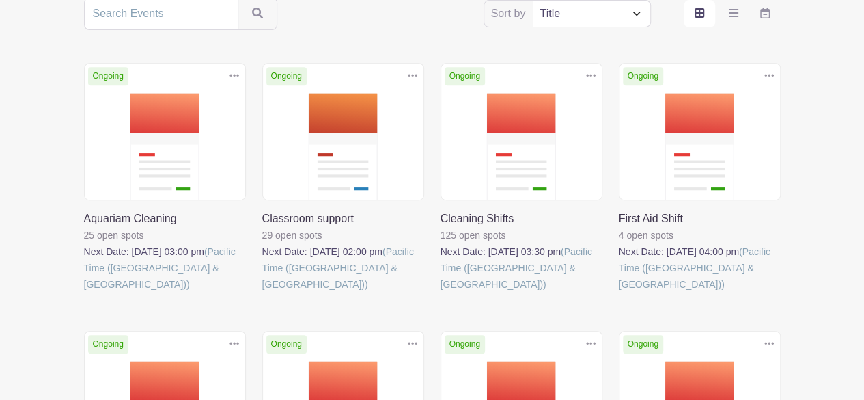
scroll to position [297, 0]
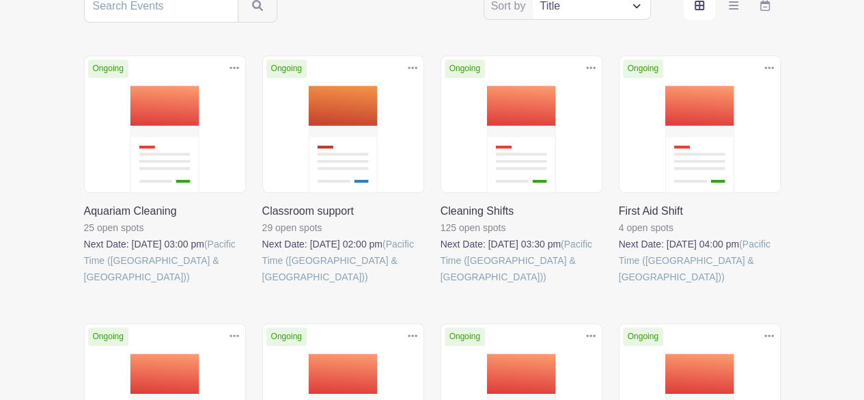
click at [84, 285] on link at bounding box center [84, 285] width 0 height 0
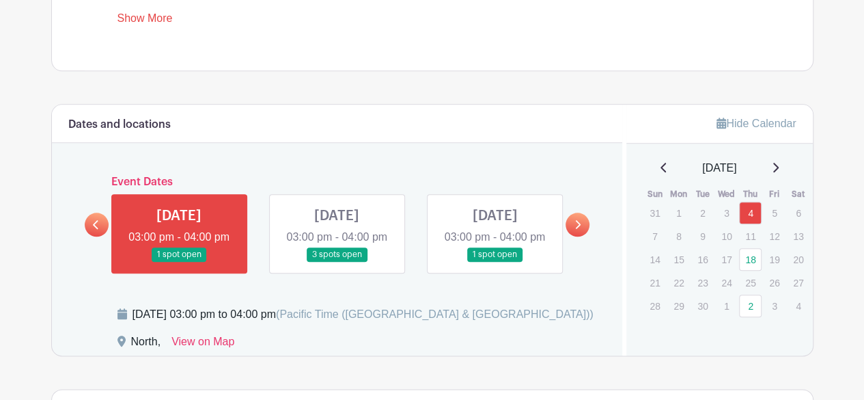
scroll to position [672, 0]
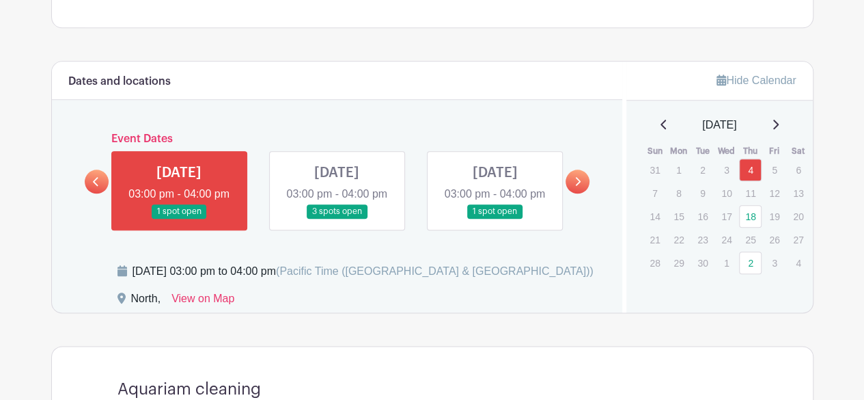
click at [337, 219] on link at bounding box center [337, 219] width 0 height 0
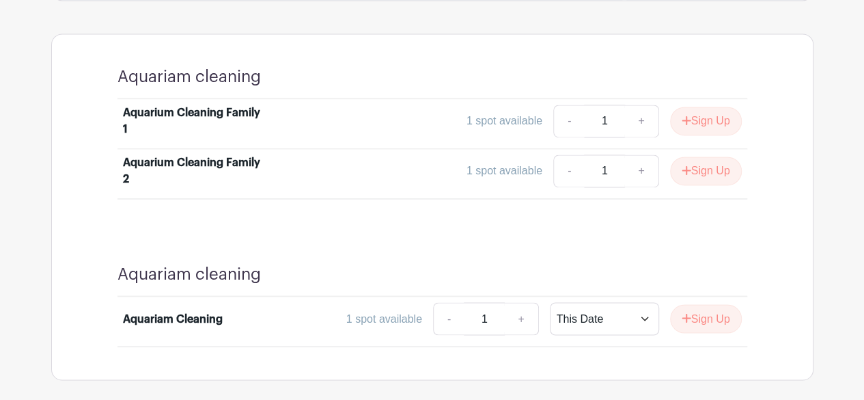
scroll to position [983, 0]
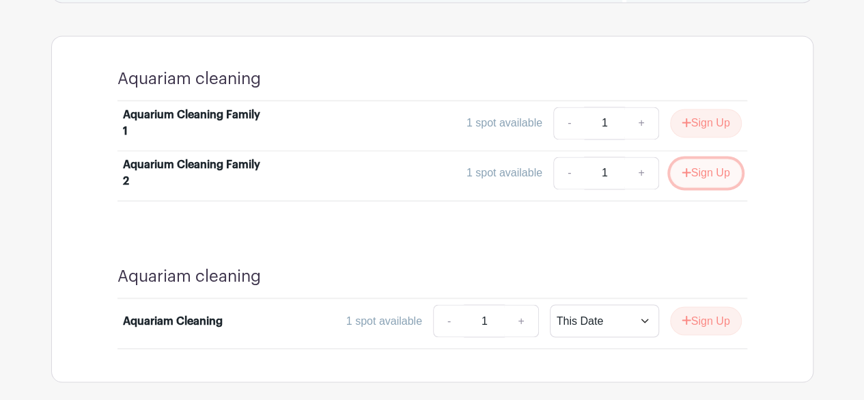
click at [701, 187] on button "Sign Up" at bounding box center [706, 173] width 72 height 29
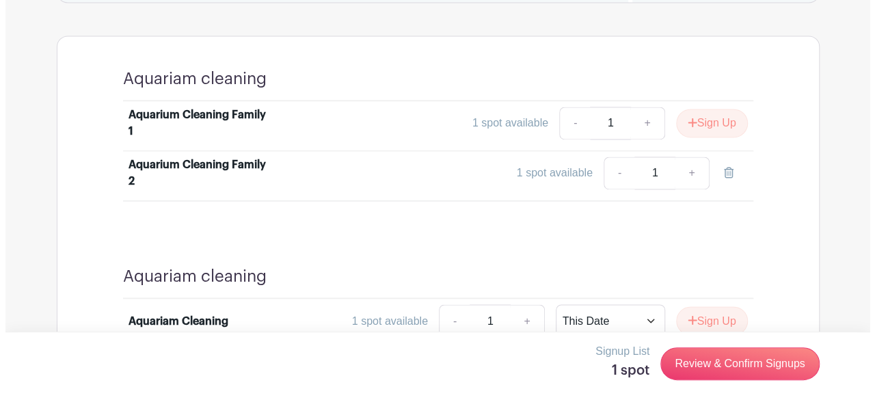
scroll to position [1067, 0]
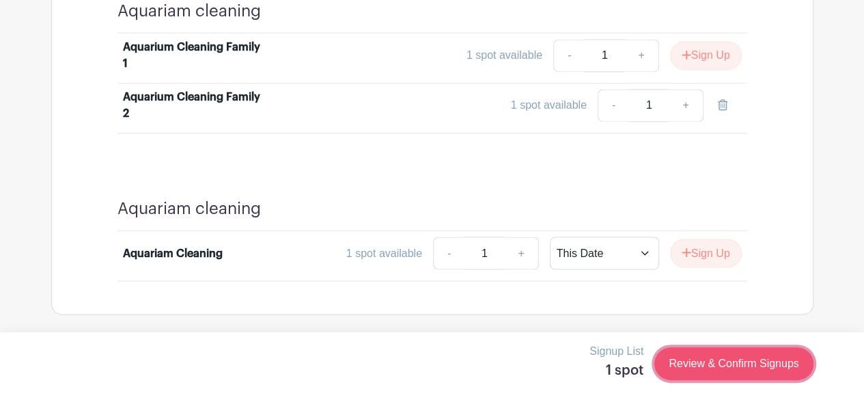
click at [724, 370] on link "Review & Confirm Signups" at bounding box center [734, 363] width 159 height 33
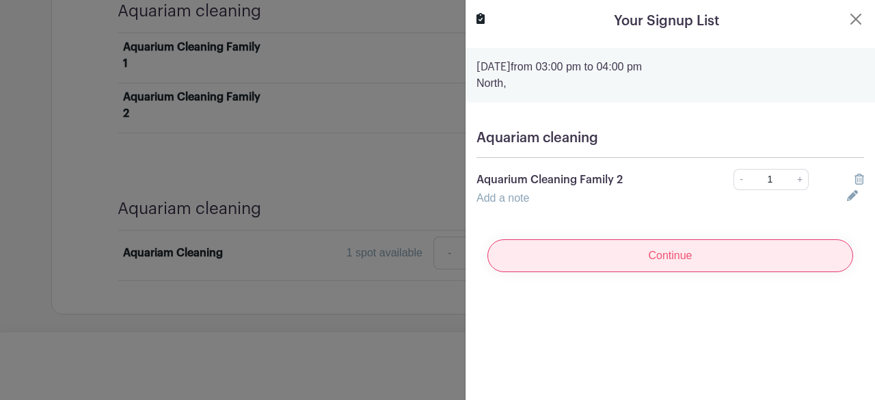
click at [724, 252] on input "Continue" at bounding box center [670, 255] width 366 height 33
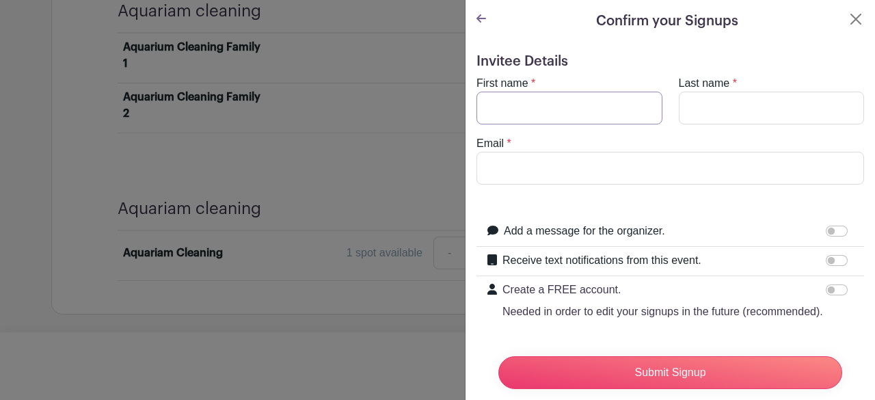
click at [575, 109] on input "First name" at bounding box center [569, 108] width 186 height 33
type input "N"
type input "Extra Spot- (edit by deeksha)"
click at [605, 166] on input "Email" at bounding box center [669, 168] width 387 height 33
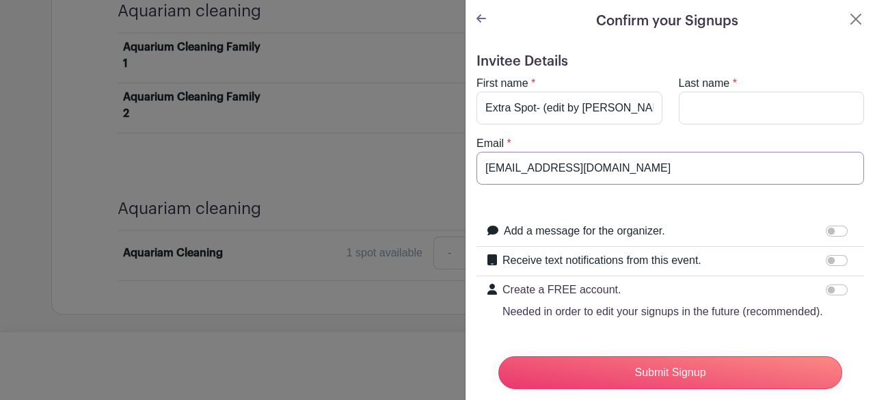
click at [523, 176] on input "biologistatwork@gmail.com" at bounding box center [669, 168] width 387 height 33
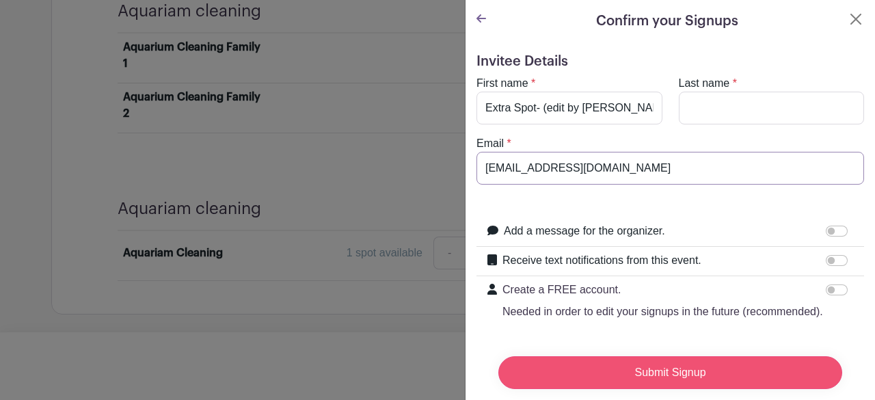
type input "biologistatwork@gmail.com"
click at [661, 371] on input "Submit Signup" at bounding box center [670, 372] width 344 height 33
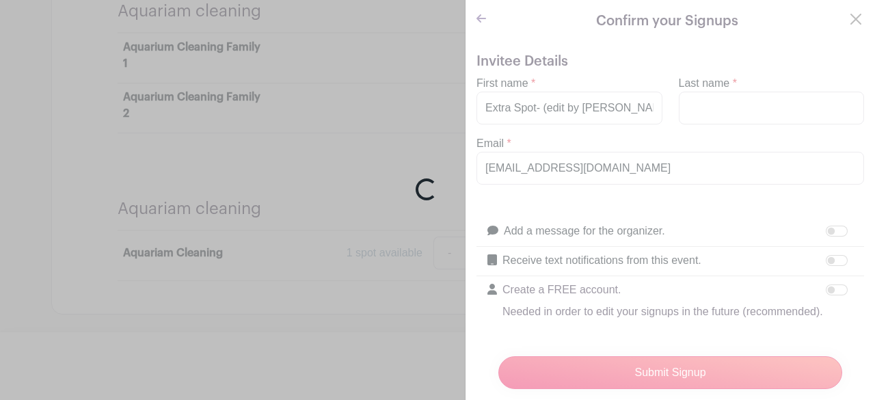
click at [713, 107] on div "Loading..." at bounding box center [437, 200] width 875 height 400
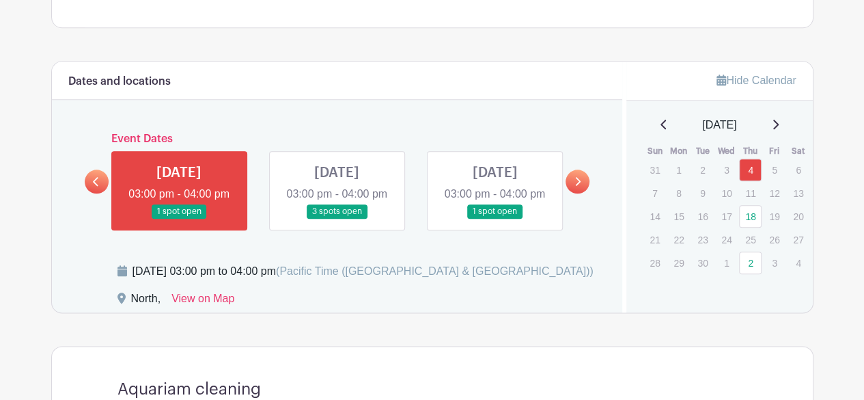
scroll to position [672, 0]
click at [337, 219] on link at bounding box center [337, 219] width 0 height 0
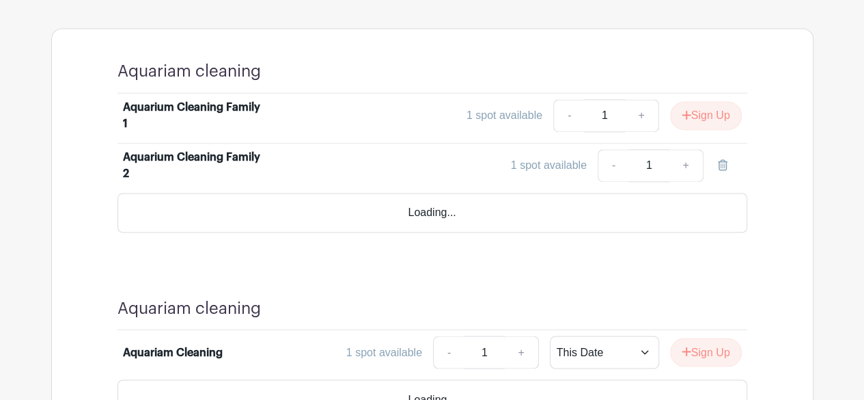
scroll to position [1020, 0]
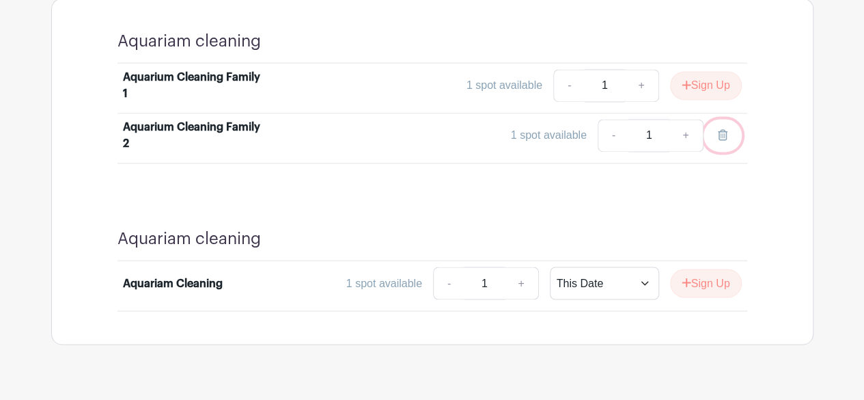
click at [724, 140] on icon at bounding box center [723, 134] width 10 height 11
click at [698, 150] on button "Sign Up" at bounding box center [706, 135] width 72 height 29
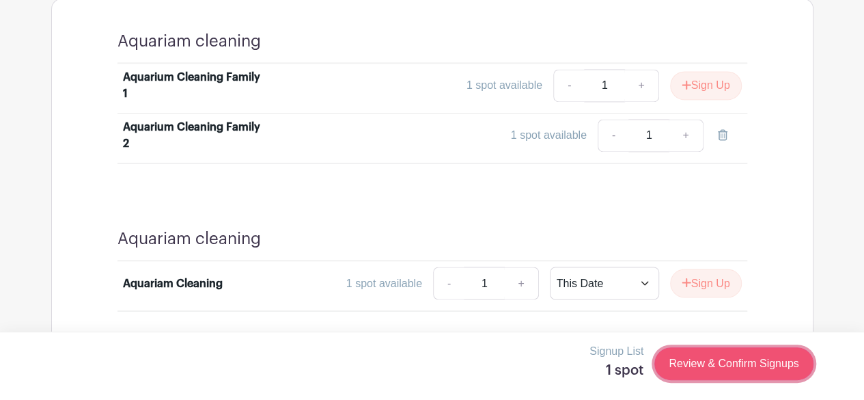
click at [689, 366] on link "Review & Confirm Signups" at bounding box center [734, 363] width 159 height 33
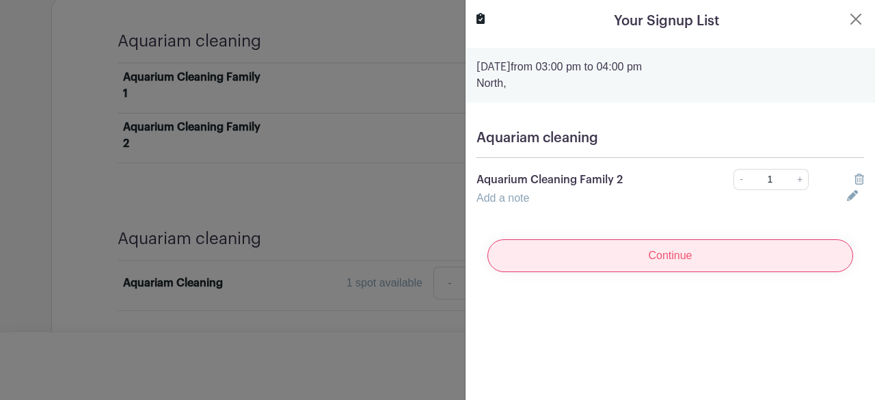
click at [711, 253] on input "Continue" at bounding box center [670, 255] width 366 height 33
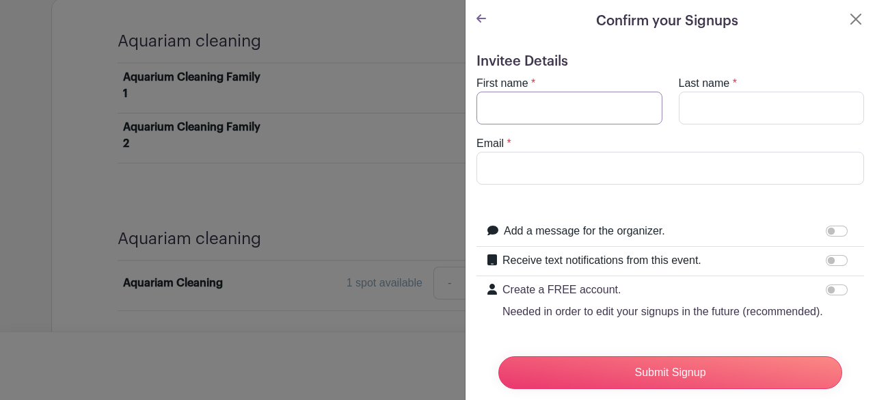
click at [629, 113] on input "First name" at bounding box center [569, 108] width 186 height 33
type input "Extra Spot- (edit by deeksha)"
click at [720, 104] on input "Last name" at bounding box center [772, 108] width 186 height 33
type input "Test"
click at [556, 180] on input "Email" at bounding box center [669, 168] width 387 height 33
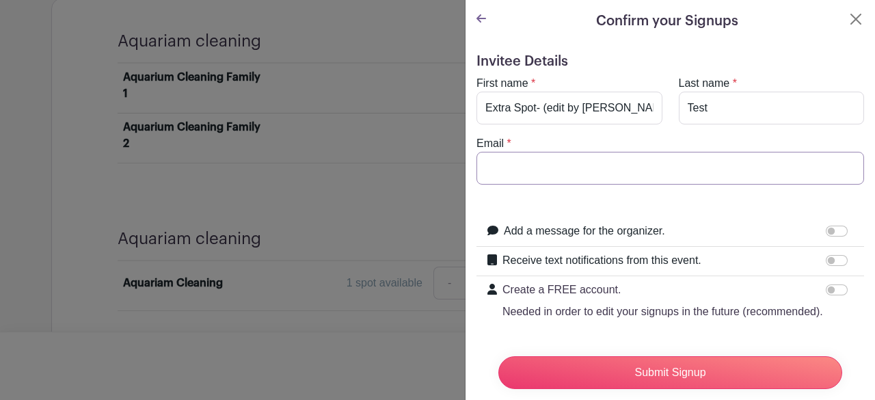
type input "biologistatwork@gmail.com"
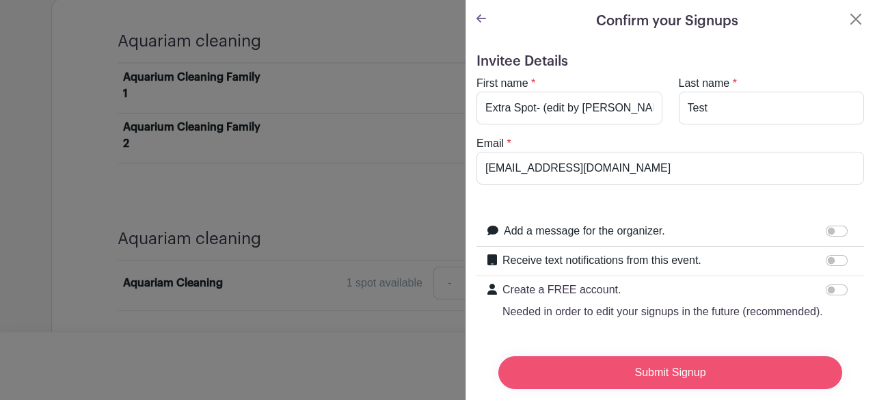
click at [640, 356] on input "Submit Signup" at bounding box center [670, 372] width 344 height 33
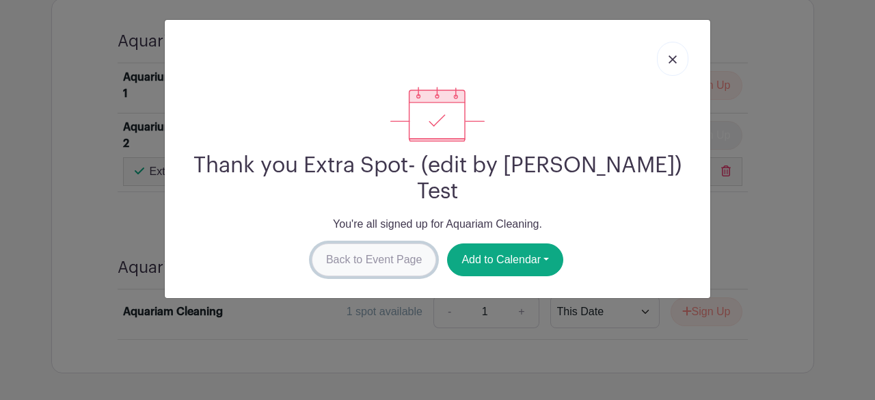
click at [415, 243] on link "Back to Event Page" at bounding box center [374, 259] width 125 height 33
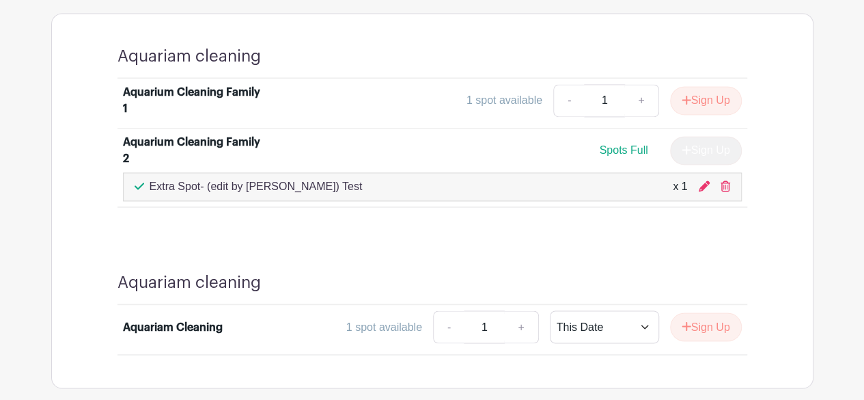
scroll to position [1002, 0]
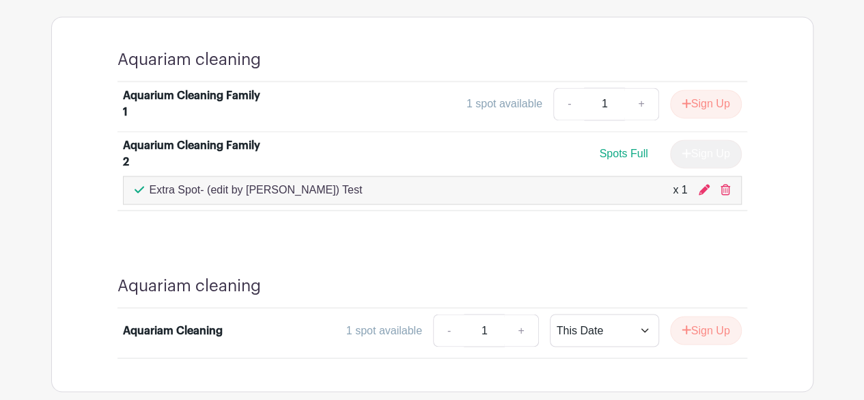
click at [696, 346] on div "- 1 + This Date Select Dates Select Dates Sign Up" at bounding box center [587, 330] width 309 height 33
click at [707, 337] on button "Sign Up" at bounding box center [706, 330] width 72 height 29
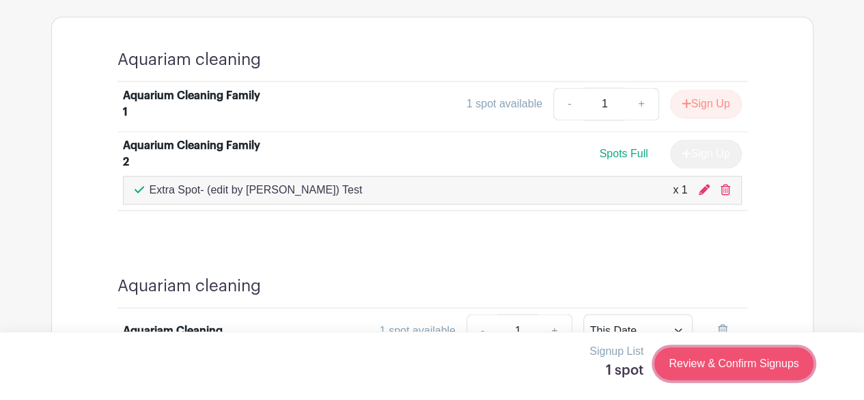
click at [715, 368] on link "Review & Confirm Signups" at bounding box center [734, 363] width 159 height 33
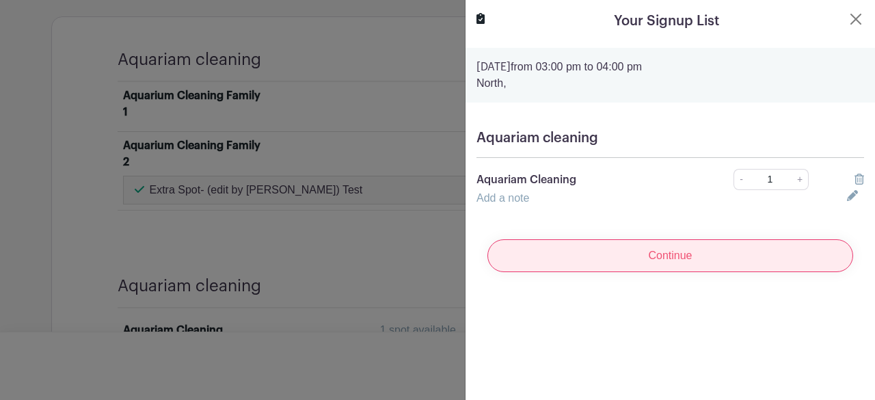
click at [714, 271] on input "Continue" at bounding box center [670, 255] width 366 height 33
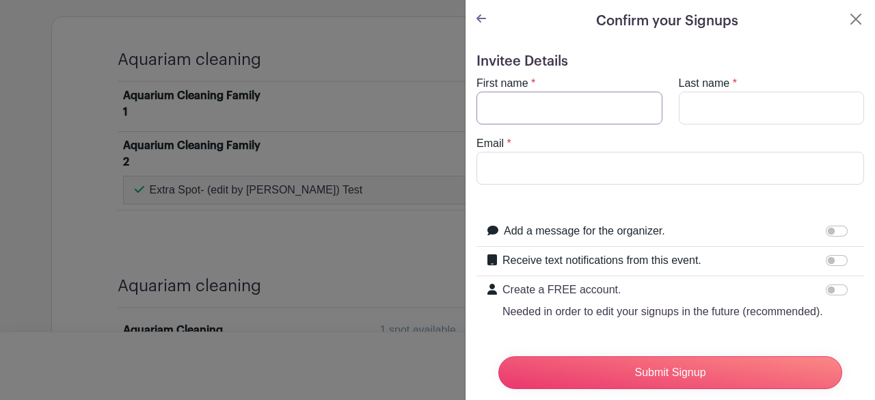
click at [560, 95] on input "First name" at bounding box center [569, 108] width 186 height 33
type input "Extra Spot- (edit by deeksha)"
click at [702, 116] on input "Last name" at bounding box center [772, 108] width 186 height 33
type input "Test"
click at [677, 177] on input "Email" at bounding box center [669, 168] width 387 height 33
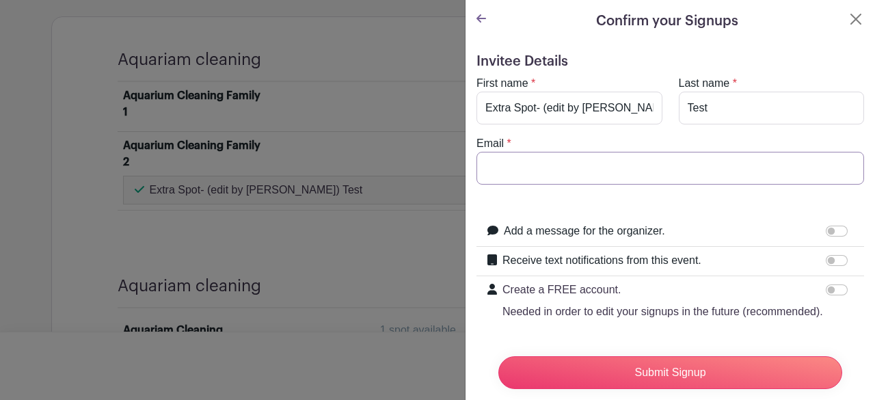
type input "biologistatwork@gmail.com"
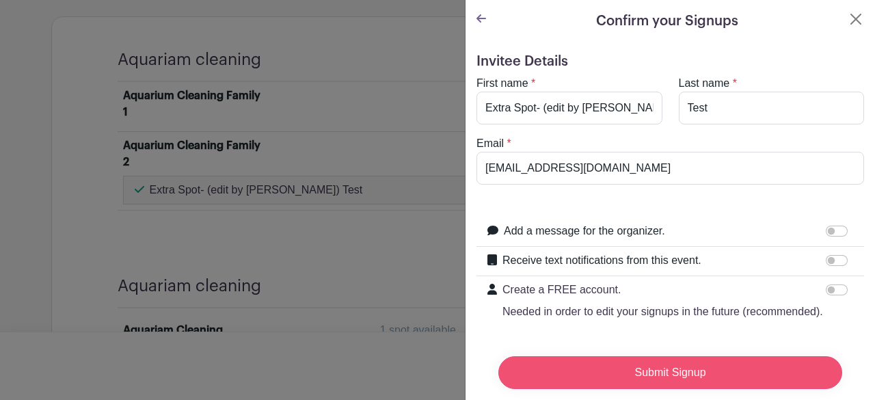
click at [681, 357] on input "Submit Signup" at bounding box center [670, 372] width 344 height 33
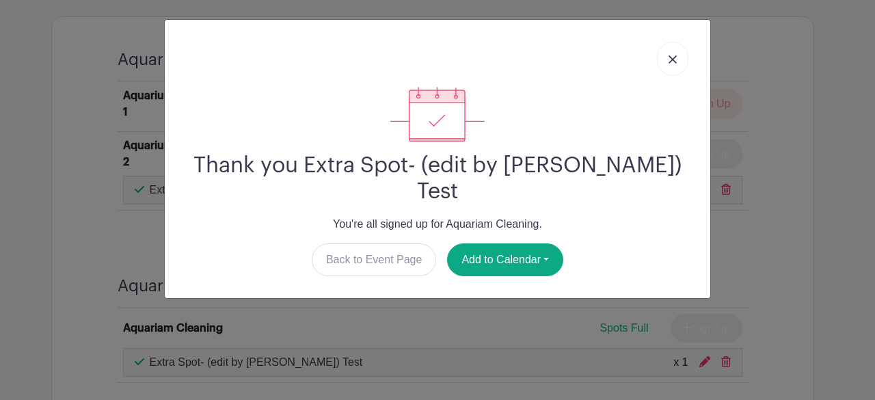
click at [678, 65] on link at bounding box center [672, 59] width 31 height 34
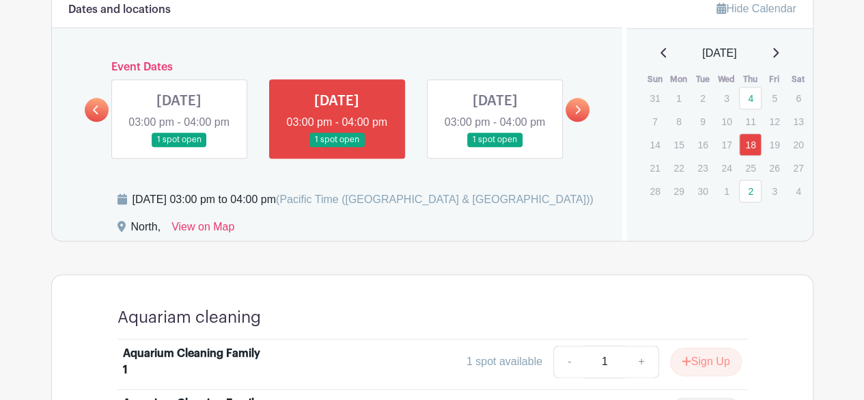
scroll to position [743, 0]
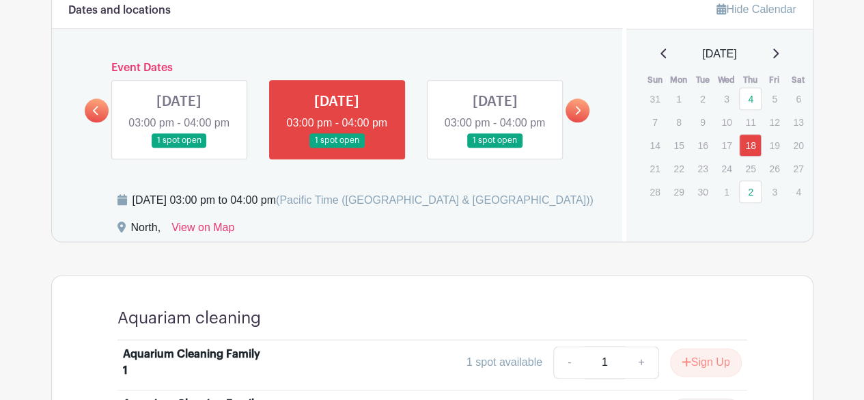
click at [584, 110] on link at bounding box center [578, 110] width 24 height 24
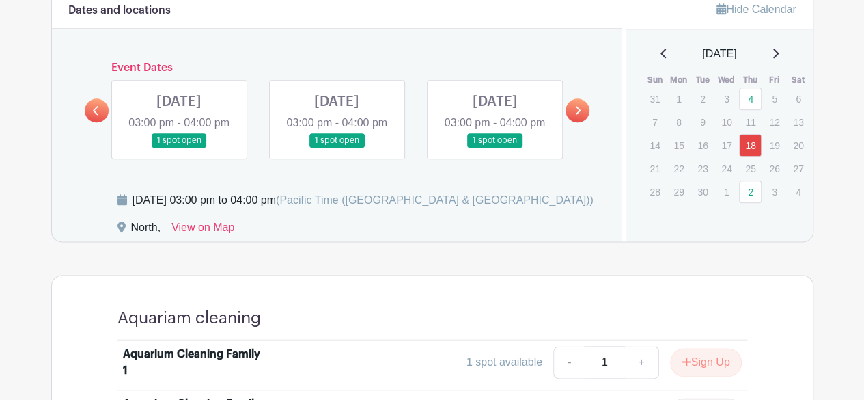
click at [584, 110] on link at bounding box center [578, 110] width 24 height 24
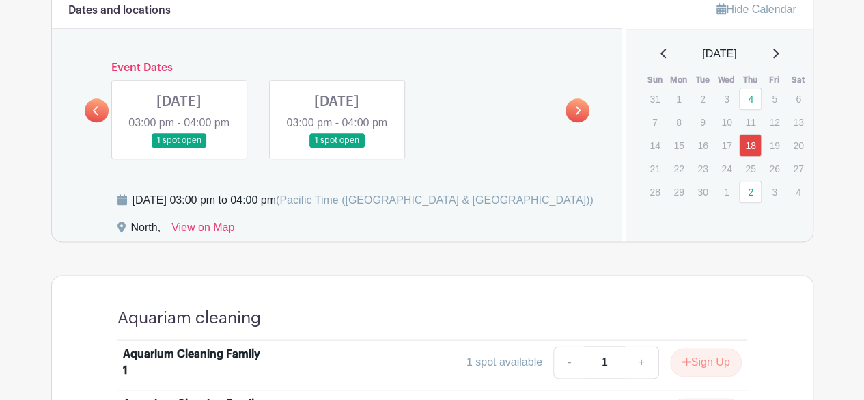
click at [96, 122] on link at bounding box center [97, 110] width 24 height 24
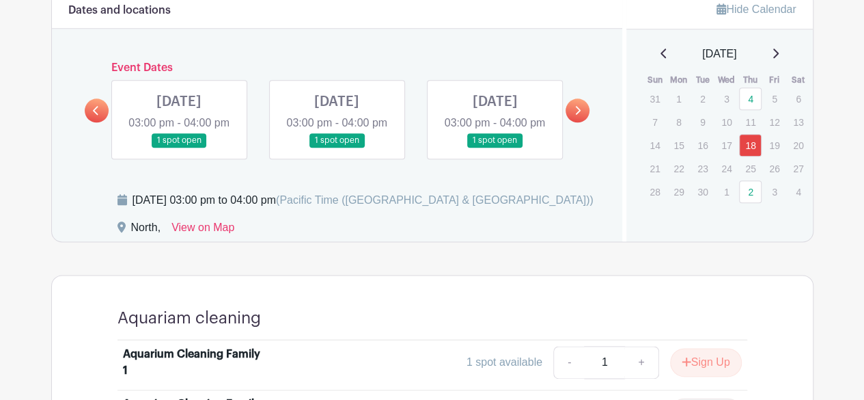
click at [101, 122] on link at bounding box center [97, 110] width 24 height 24
click at [98, 115] on icon at bounding box center [96, 110] width 6 height 10
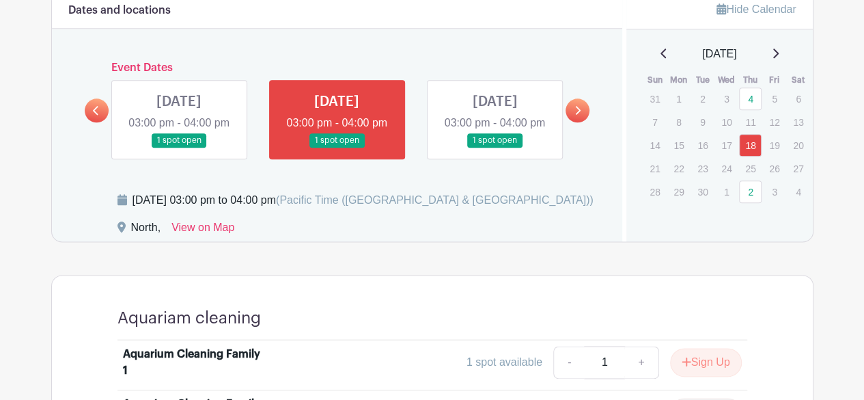
click at [95, 115] on icon at bounding box center [96, 110] width 6 height 10
click at [102, 122] on link at bounding box center [97, 110] width 24 height 24
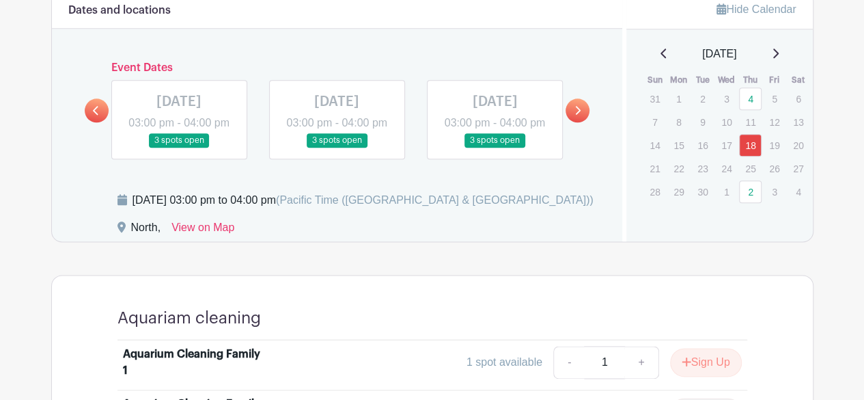
click at [104, 120] on link at bounding box center [97, 110] width 24 height 24
click at [577, 110] on icon at bounding box center [578, 110] width 5 height 9
click at [577, 110] on link at bounding box center [578, 110] width 24 height 24
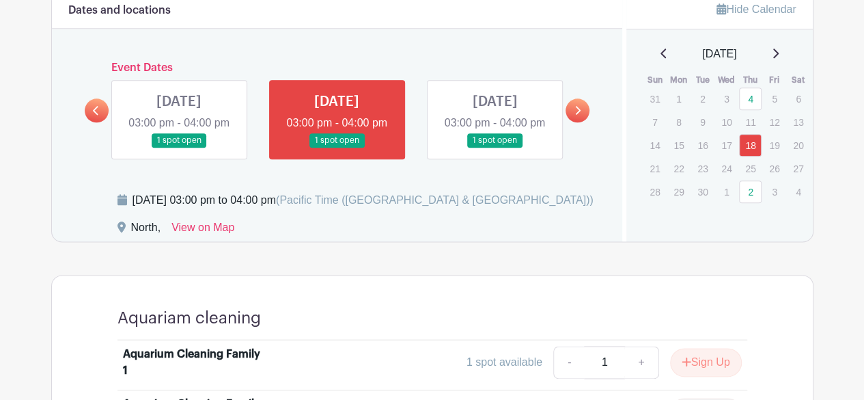
click at [489, 261] on turbo-frame "Dates and locations Event Dates THU Jul 03, 2025 03:00 pm - 04:00 pm 3 spots op…" at bounding box center [432, 332] width 763 height 685
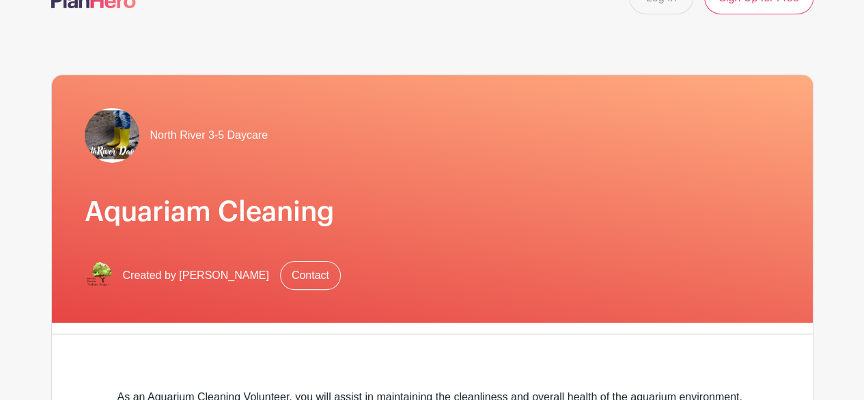
scroll to position [0, 0]
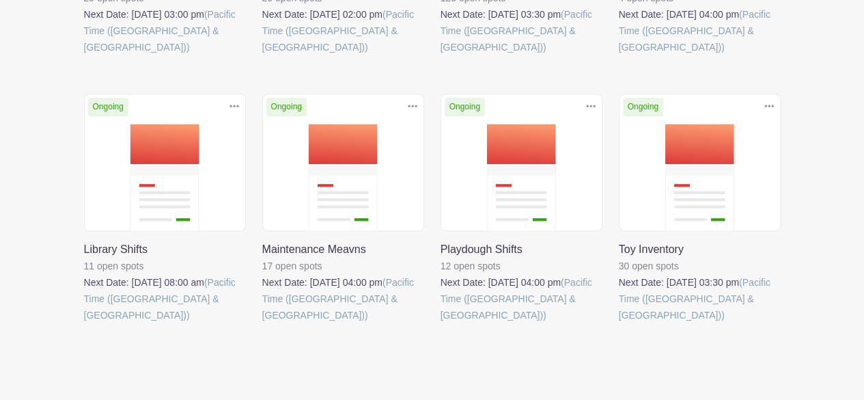
scroll to position [493, 0]
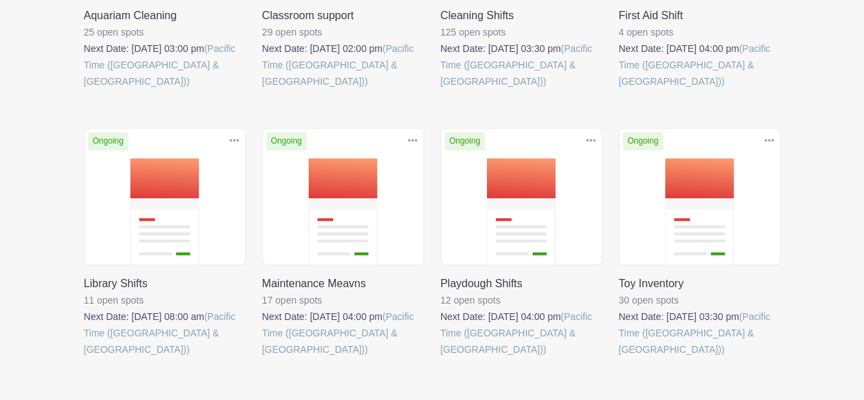
click at [619, 357] on link at bounding box center [619, 357] width 0 height 0
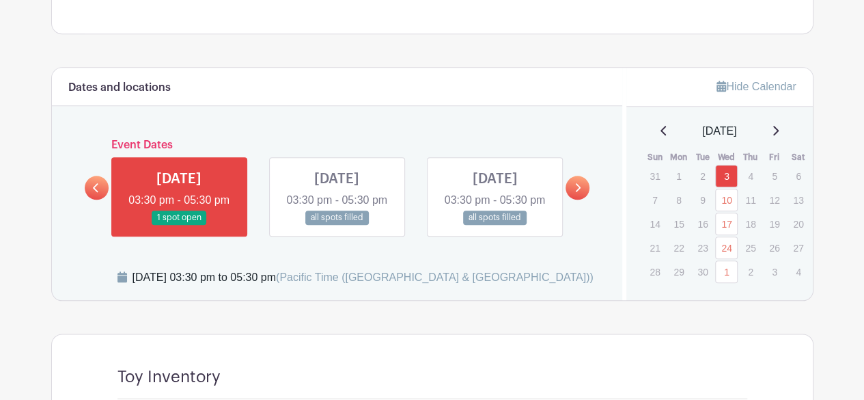
scroll to position [648, 0]
click at [571, 198] on link at bounding box center [578, 187] width 24 height 24
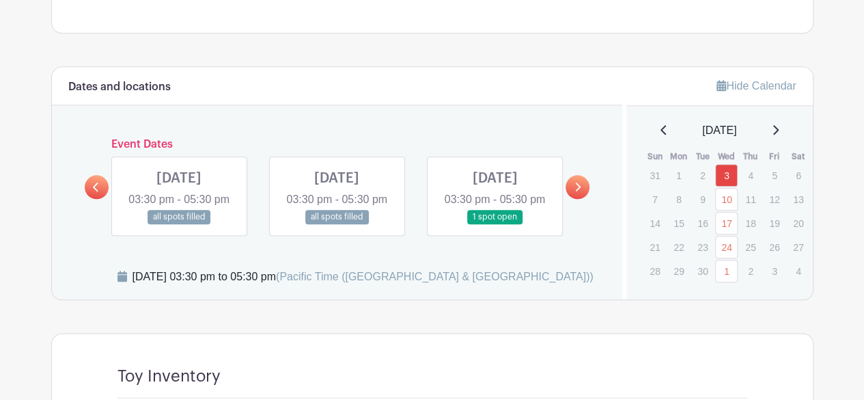
click at [588, 189] on link at bounding box center [578, 187] width 24 height 24
click at [337, 224] on link at bounding box center [337, 224] width 0 height 0
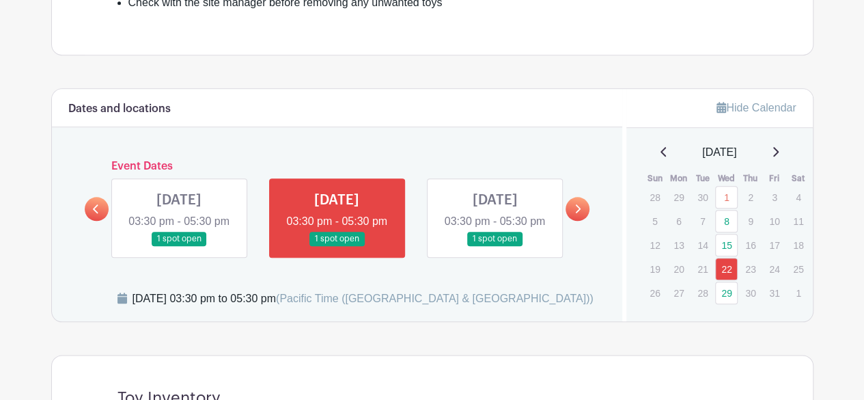
scroll to position [625, 0]
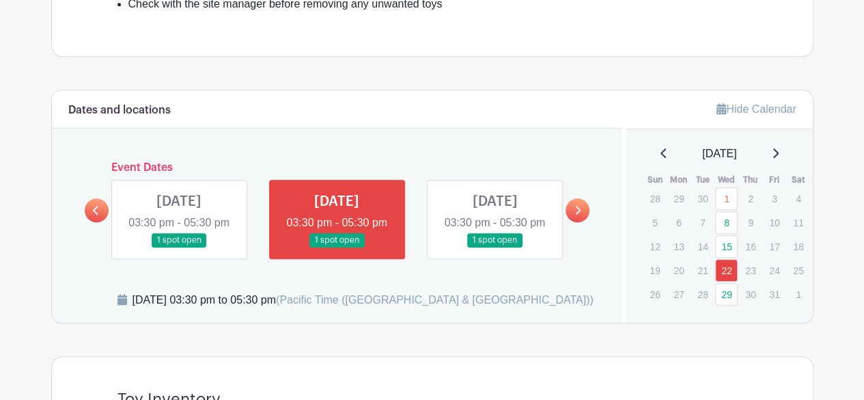
click at [582, 213] on link at bounding box center [578, 210] width 24 height 24
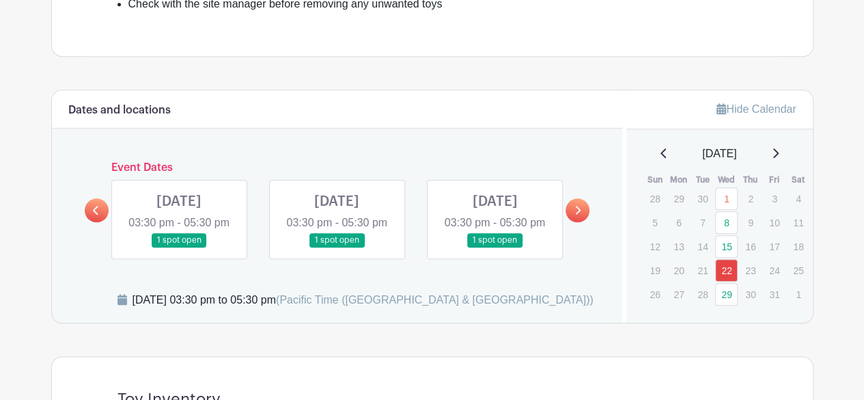
click at [720, 297] on link "29" at bounding box center [726, 294] width 23 height 23
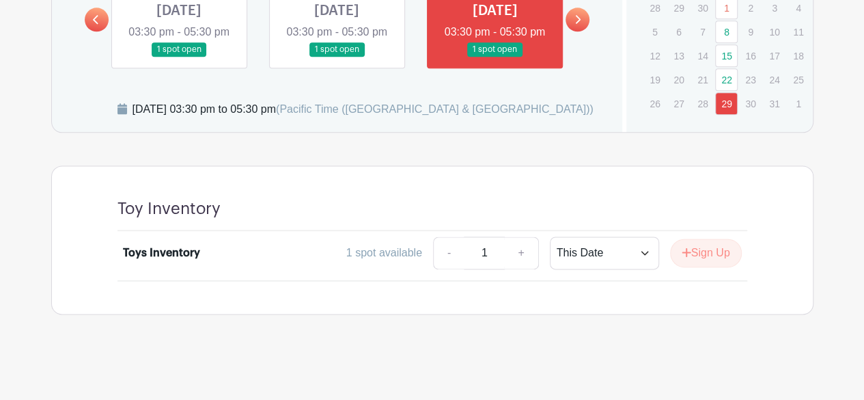
scroll to position [826, 0]
click at [718, 260] on button "Sign Up" at bounding box center [706, 252] width 72 height 29
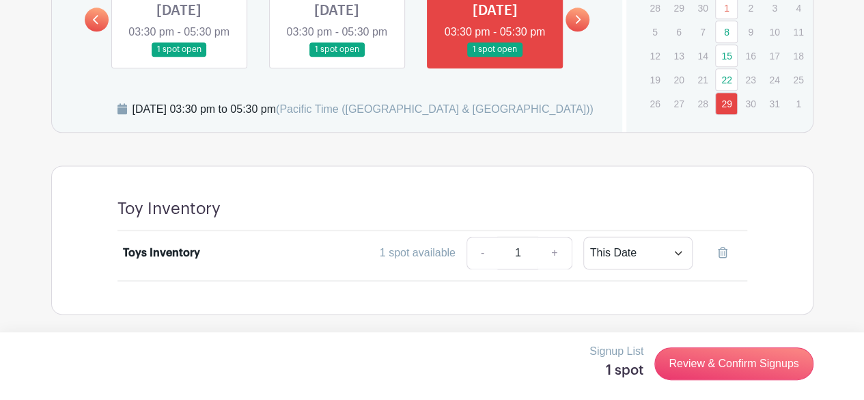
scroll to position [828, 0]
click at [754, 363] on link "Review & Confirm Signups" at bounding box center [734, 363] width 159 height 33
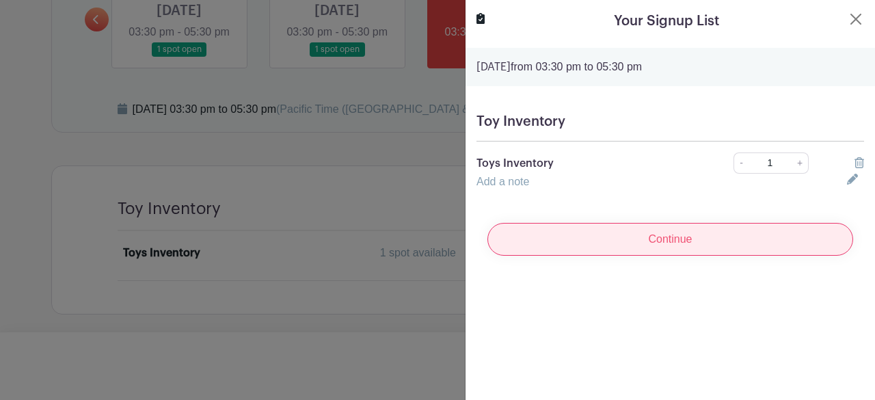
click at [741, 245] on input "Continue" at bounding box center [670, 239] width 366 height 33
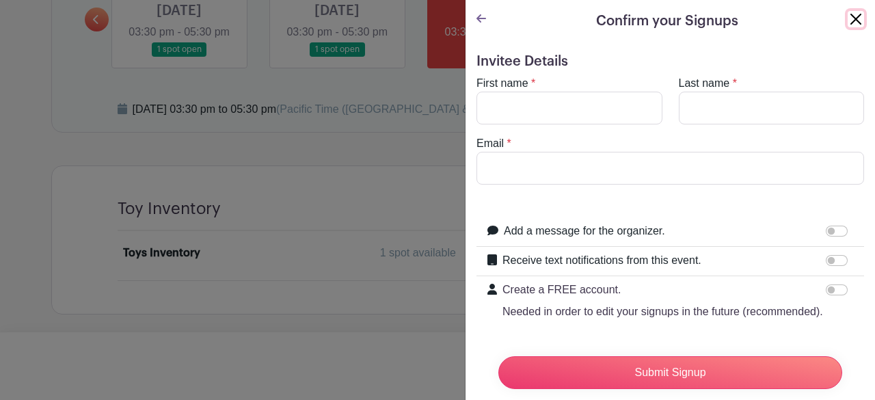
click at [847, 16] on button "Close" at bounding box center [855, 19] width 16 height 16
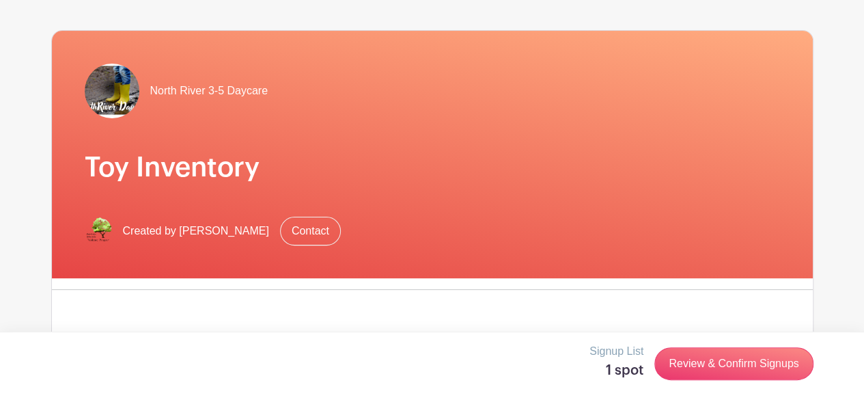
scroll to position [0, 0]
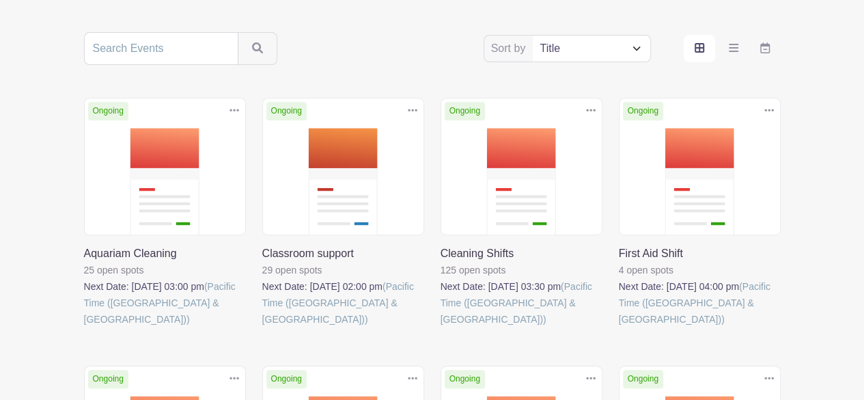
scroll to position [253, 0]
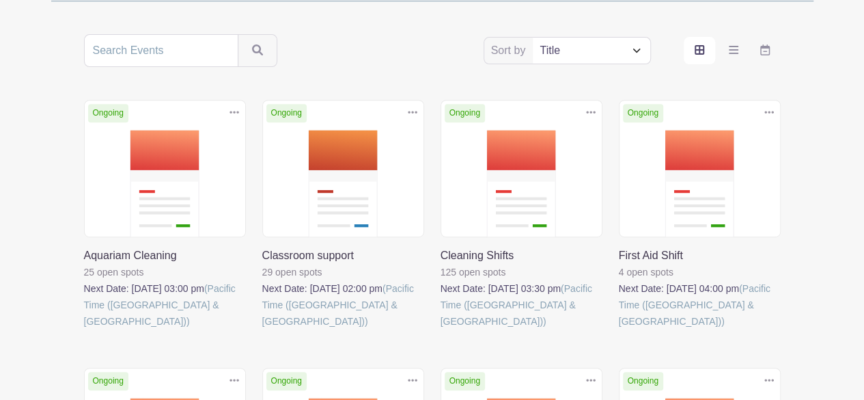
click at [619, 329] on link at bounding box center [619, 329] width 0 height 0
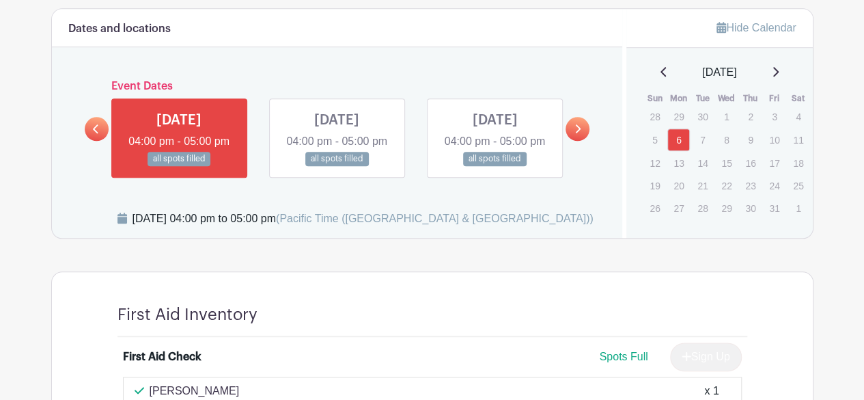
scroll to position [631, 0]
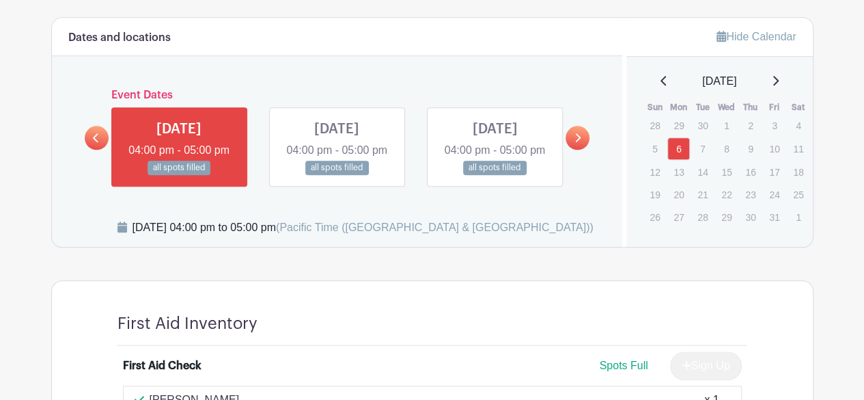
click at [337, 175] on link at bounding box center [337, 175] width 0 height 0
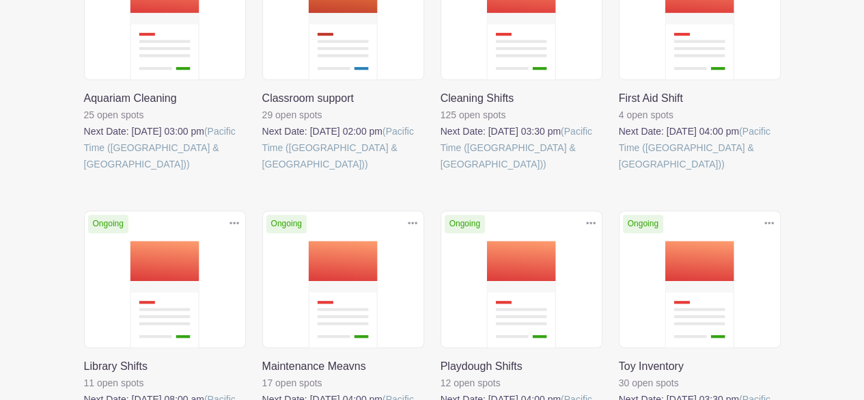
scroll to position [409, 0]
click at [441, 173] on link at bounding box center [441, 173] width 0 height 0
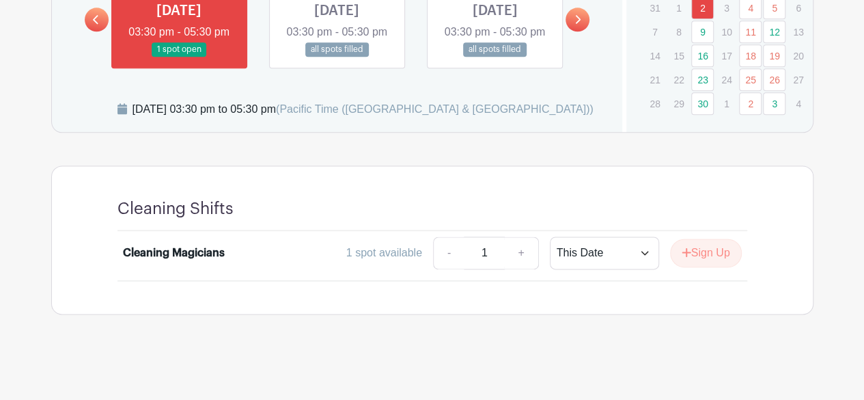
scroll to position [828, 0]
click at [62, 131] on div "Dates and locations Event Dates WED Jul 02, 2025 03:30 pm - 05:00 pm 2 spots op…" at bounding box center [337, 16] width 571 height 232
click at [337, 57] on link at bounding box center [337, 57] width 0 height 0
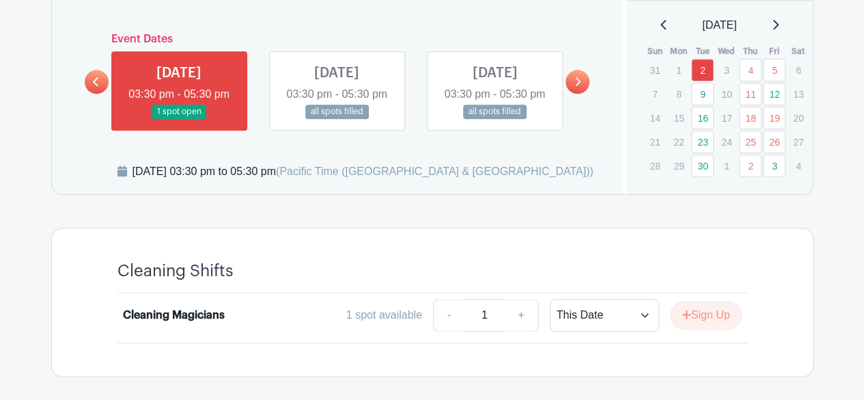
scroll to position [708, 0]
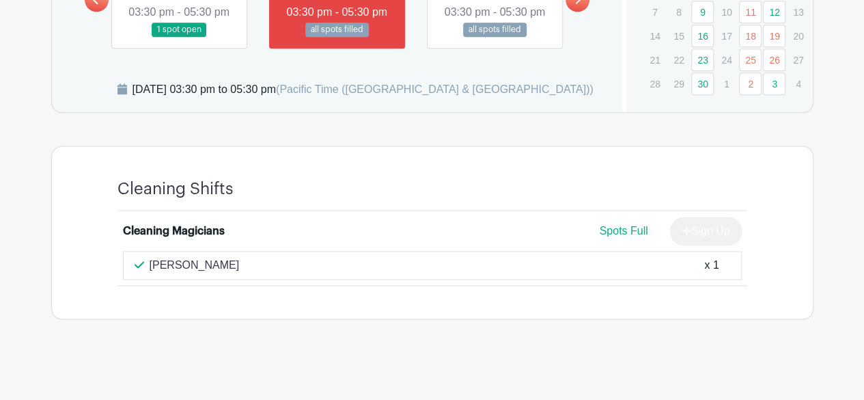
scroll to position [853, 0]
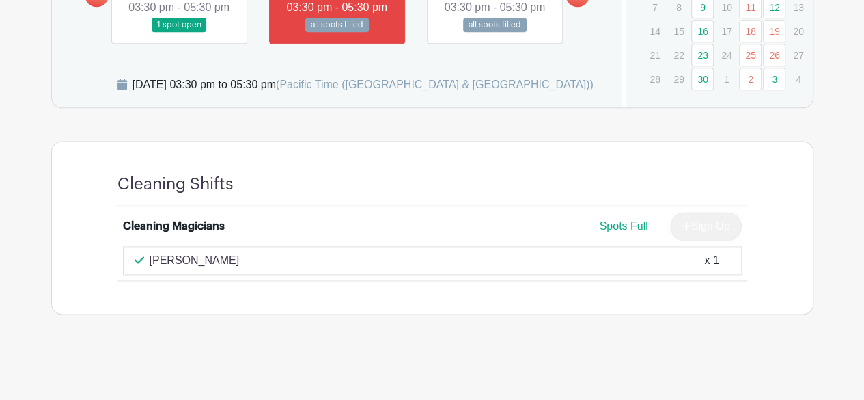
click at [719, 265] on div "x 1" at bounding box center [712, 260] width 14 height 16
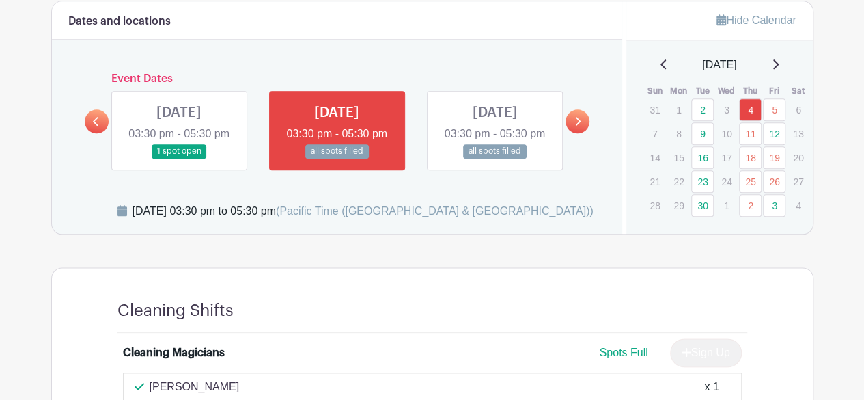
scroll to position [712, 0]
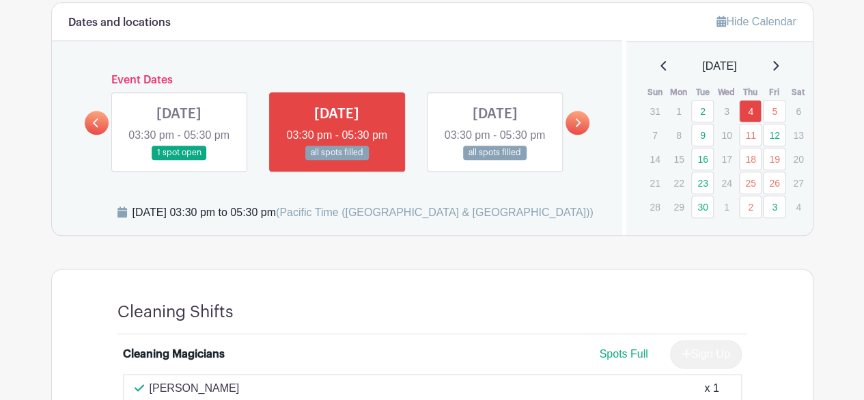
click at [584, 135] on link at bounding box center [578, 123] width 24 height 24
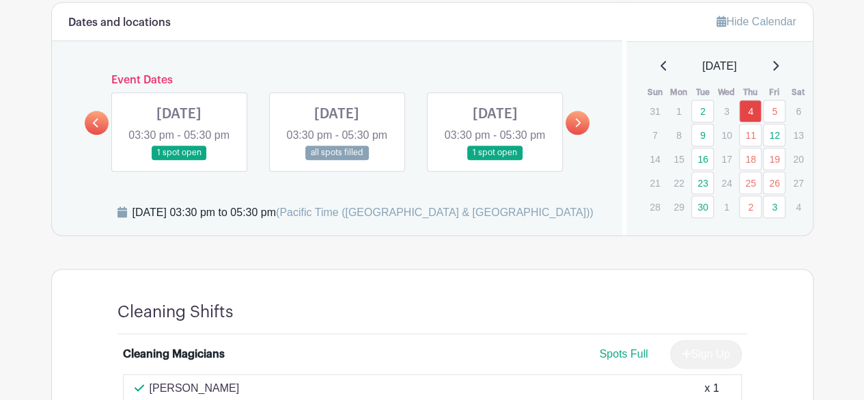
click at [337, 160] on link at bounding box center [337, 160] width 0 height 0
click at [753, 128] on link "11" at bounding box center [750, 135] width 23 height 23
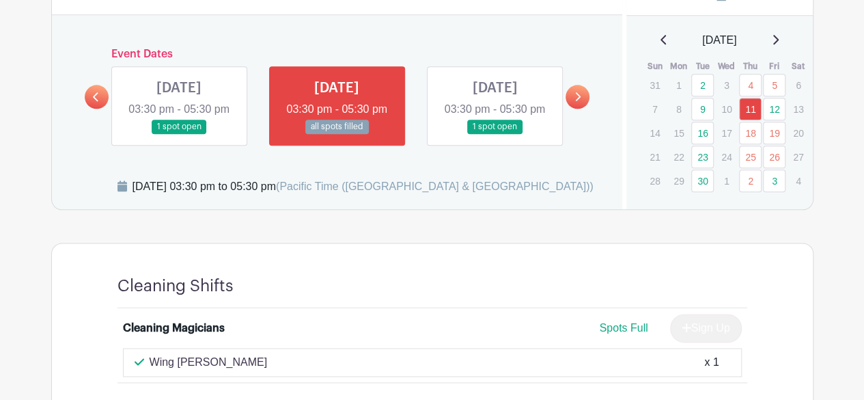
scroll to position [738, 0]
click at [752, 122] on link "18" at bounding box center [750, 133] width 23 height 23
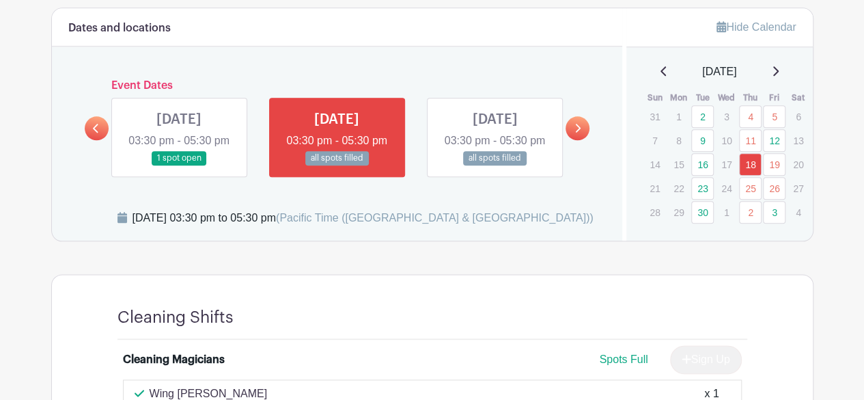
scroll to position [692, 0]
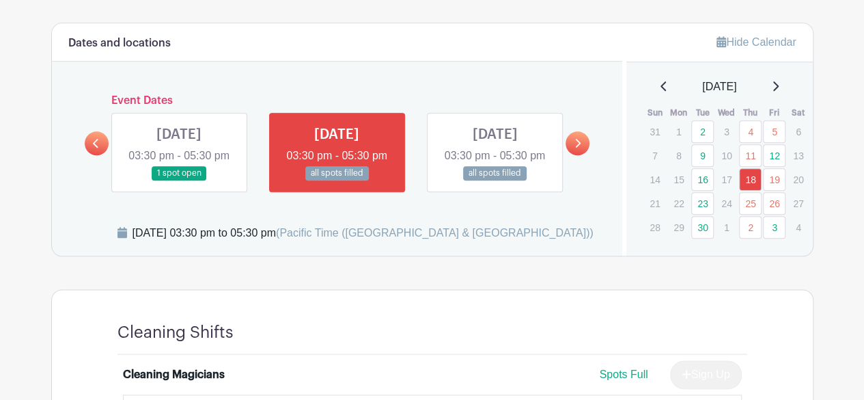
click at [755, 200] on link "25" at bounding box center [750, 203] width 23 height 23
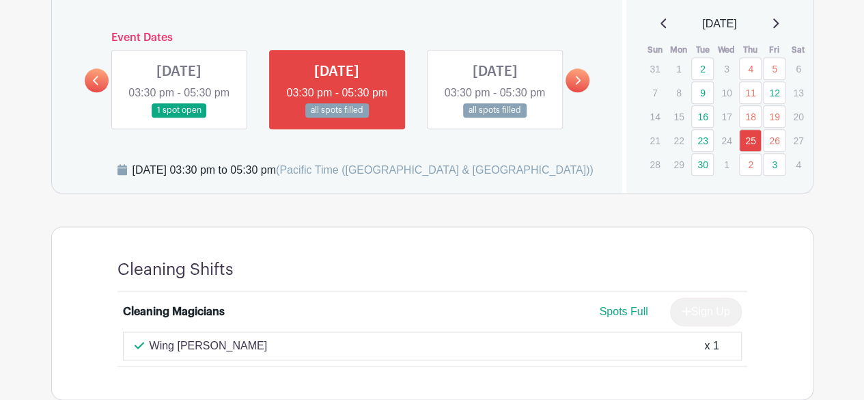
scroll to position [741, 0]
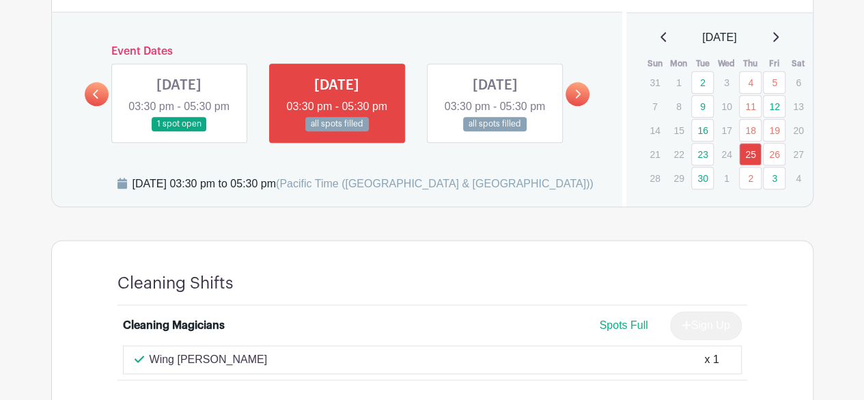
click at [749, 176] on link "2" at bounding box center [750, 178] width 23 height 23
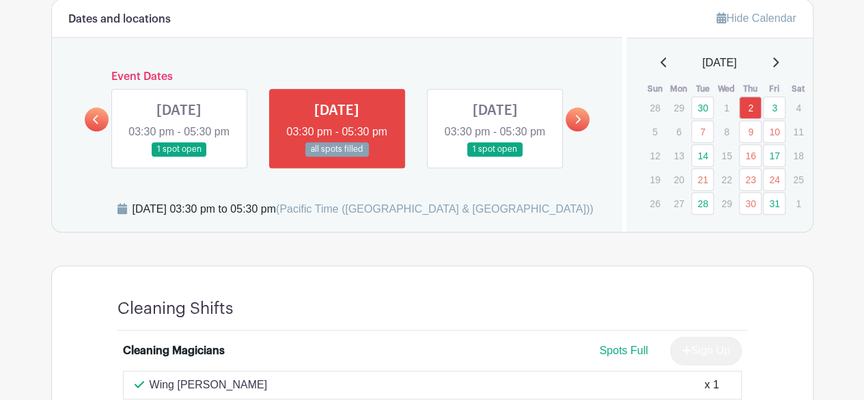
scroll to position [714, 0]
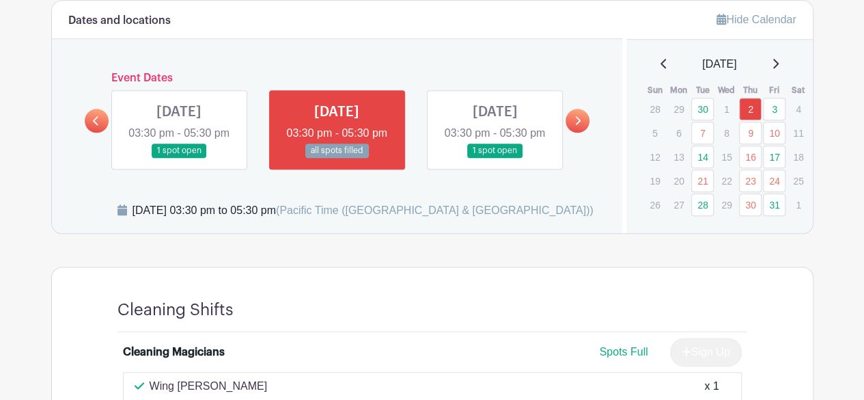
click at [700, 130] on link "7" at bounding box center [703, 133] width 23 height 23
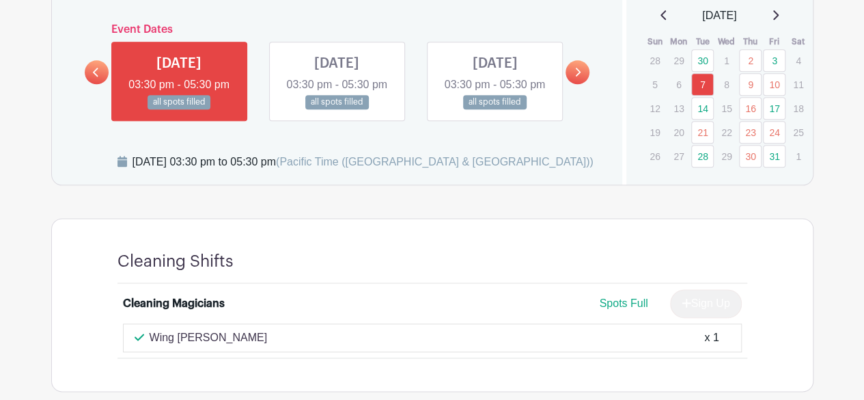
scroll to position [763, 0]
click at [751, 128] on link "23" at bounding box center [750, 131] width 23 height 23
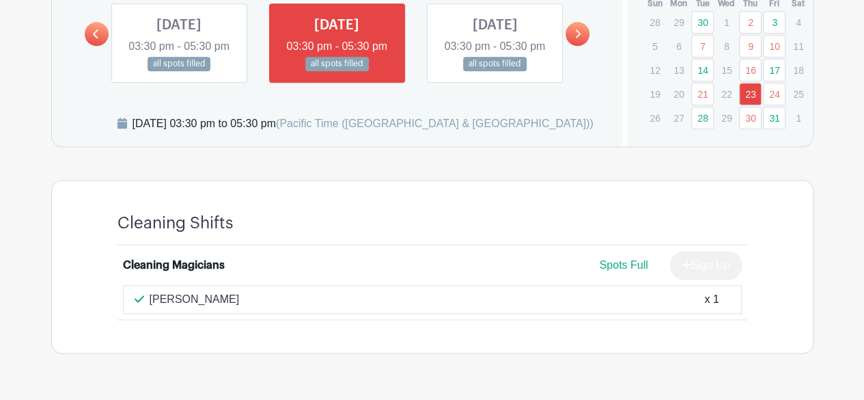
scroll to position [807, 0]
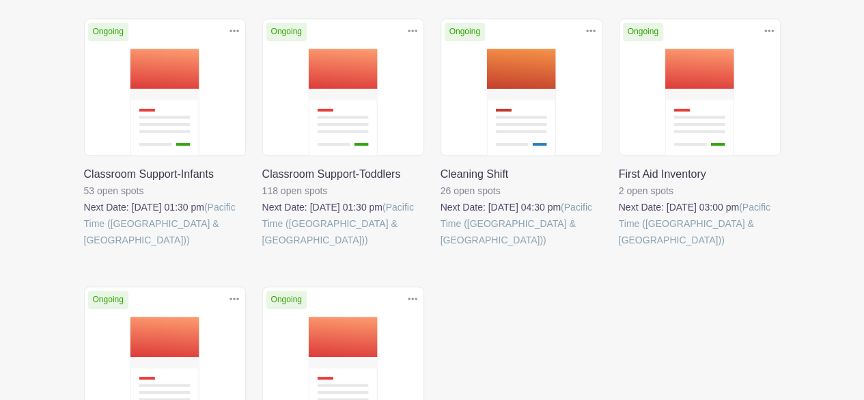
scroll to position [342, 0]
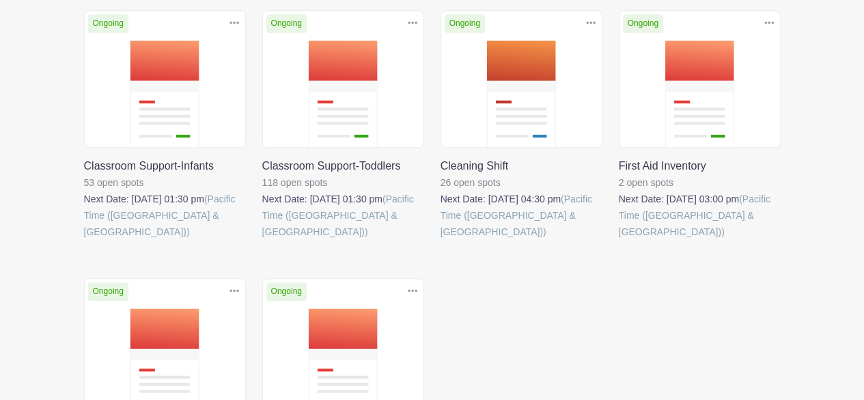
click at [262, 240] on link at bounding box center [262, 240] width 0 height 0
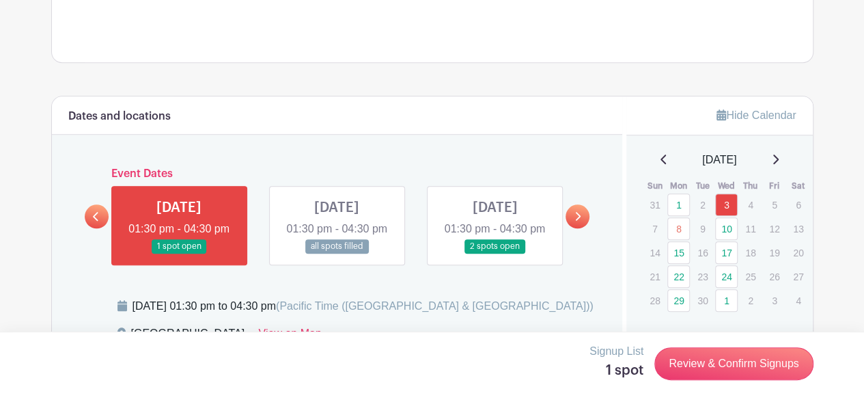
scroll to position [569, 0]
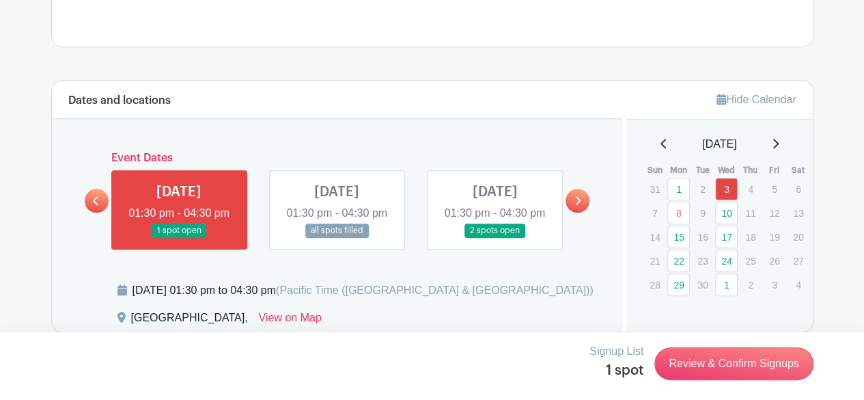
click at [337, 238] on link at bounding box center [337, 238] width 0 height 0
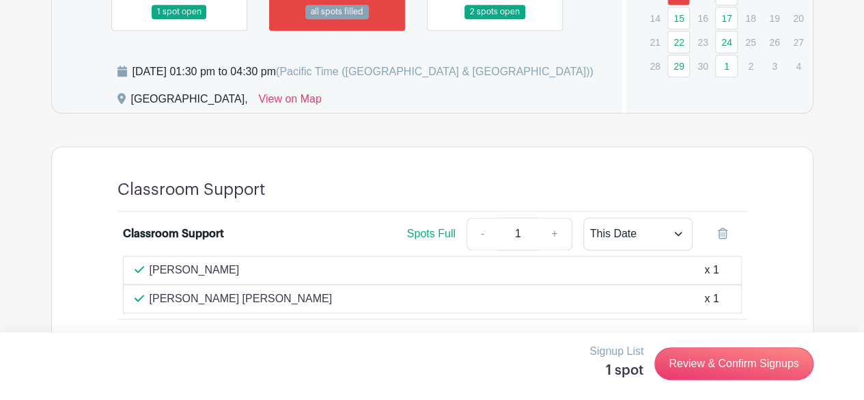
scroll to position [793, 0]
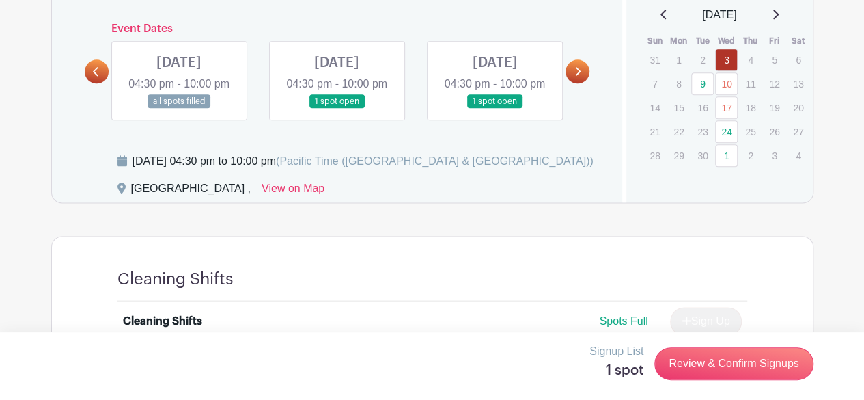
scroll to position [786, 0]
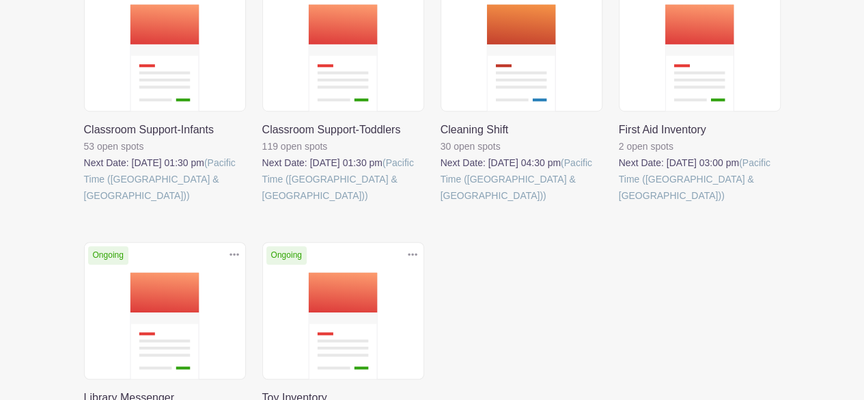
scroll to position [379, 0]
click at [619, 204] on link at bounding box center [619, 204] width 0 height 0
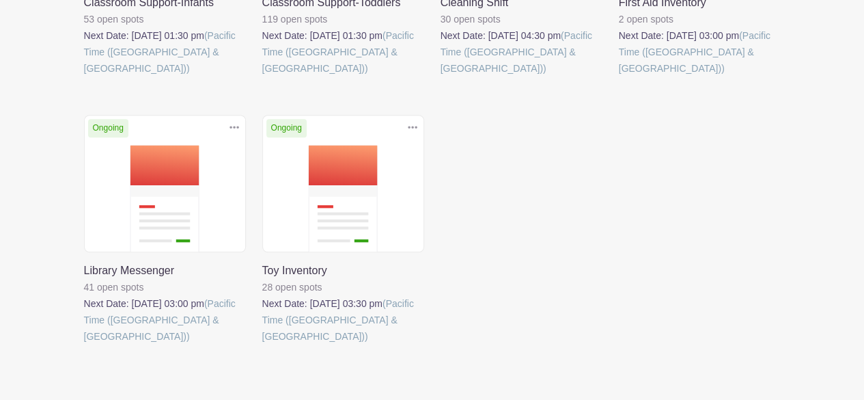
scroll to position [522, 0]
